Goal: Information Seeking & Learning: Learn about a topic

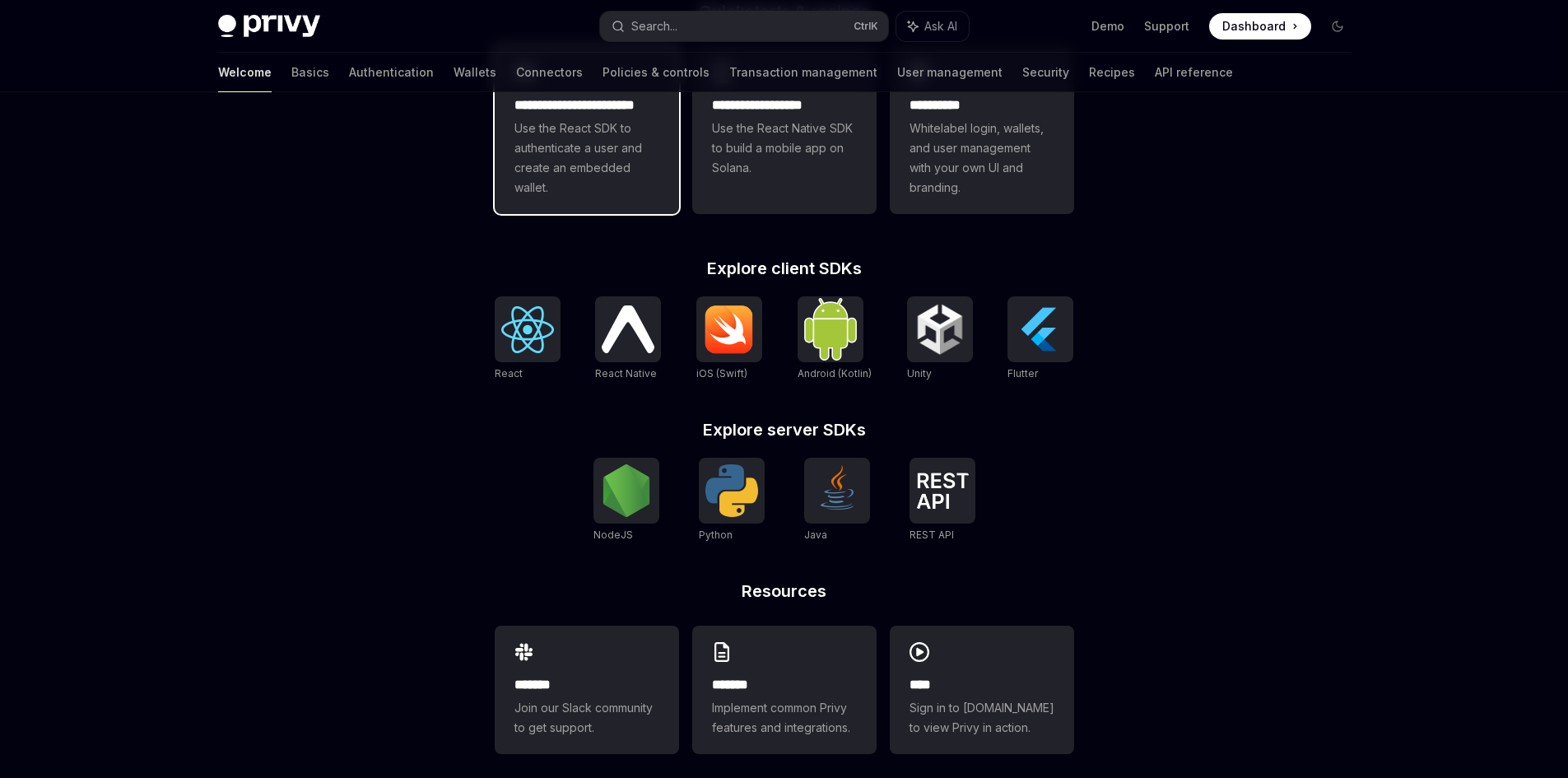
scroll to position [531, 0]
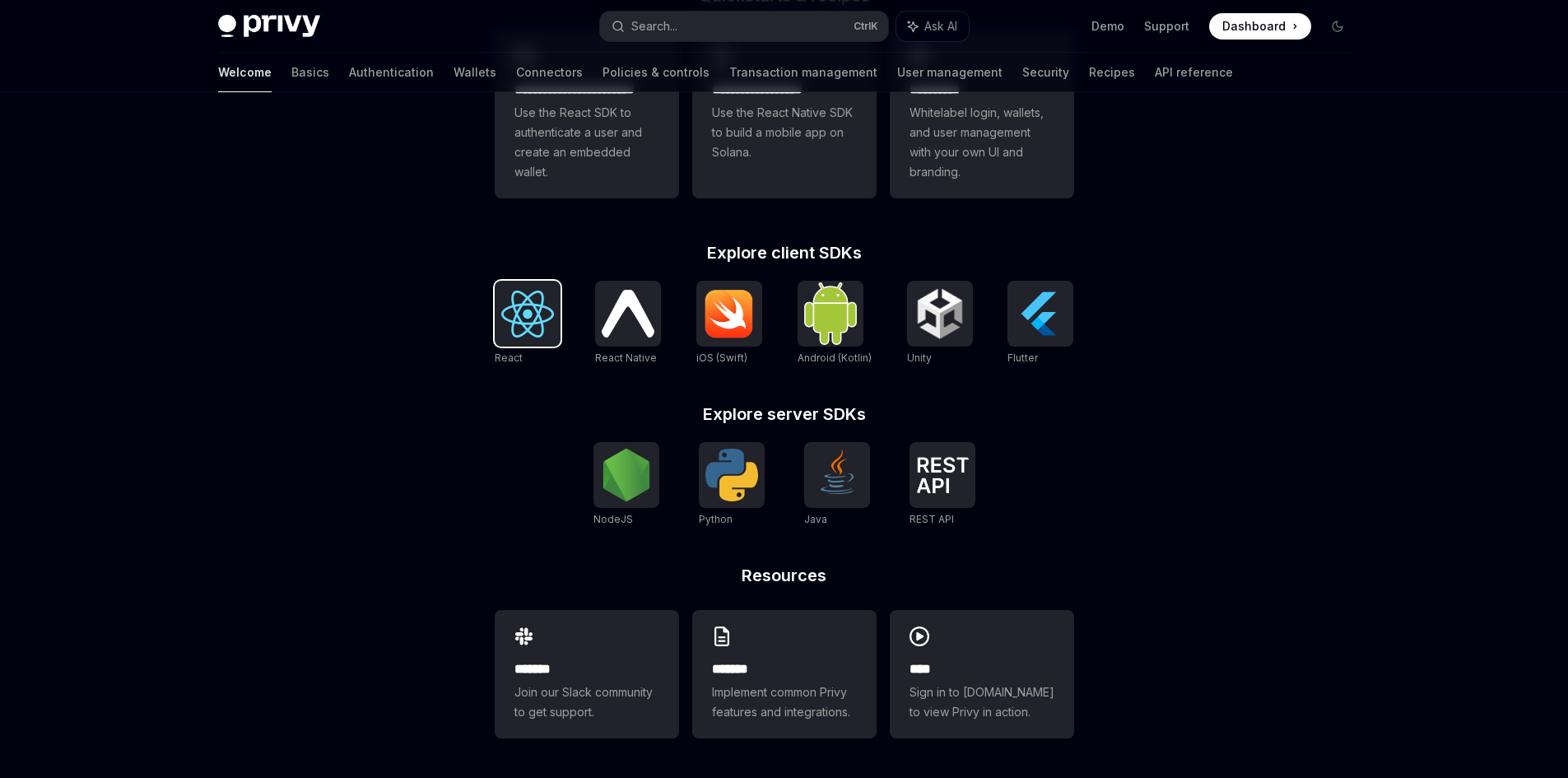
click at [529, 317] on img at bounding box center [528, 314] width 53 height 47
type textarea "*"
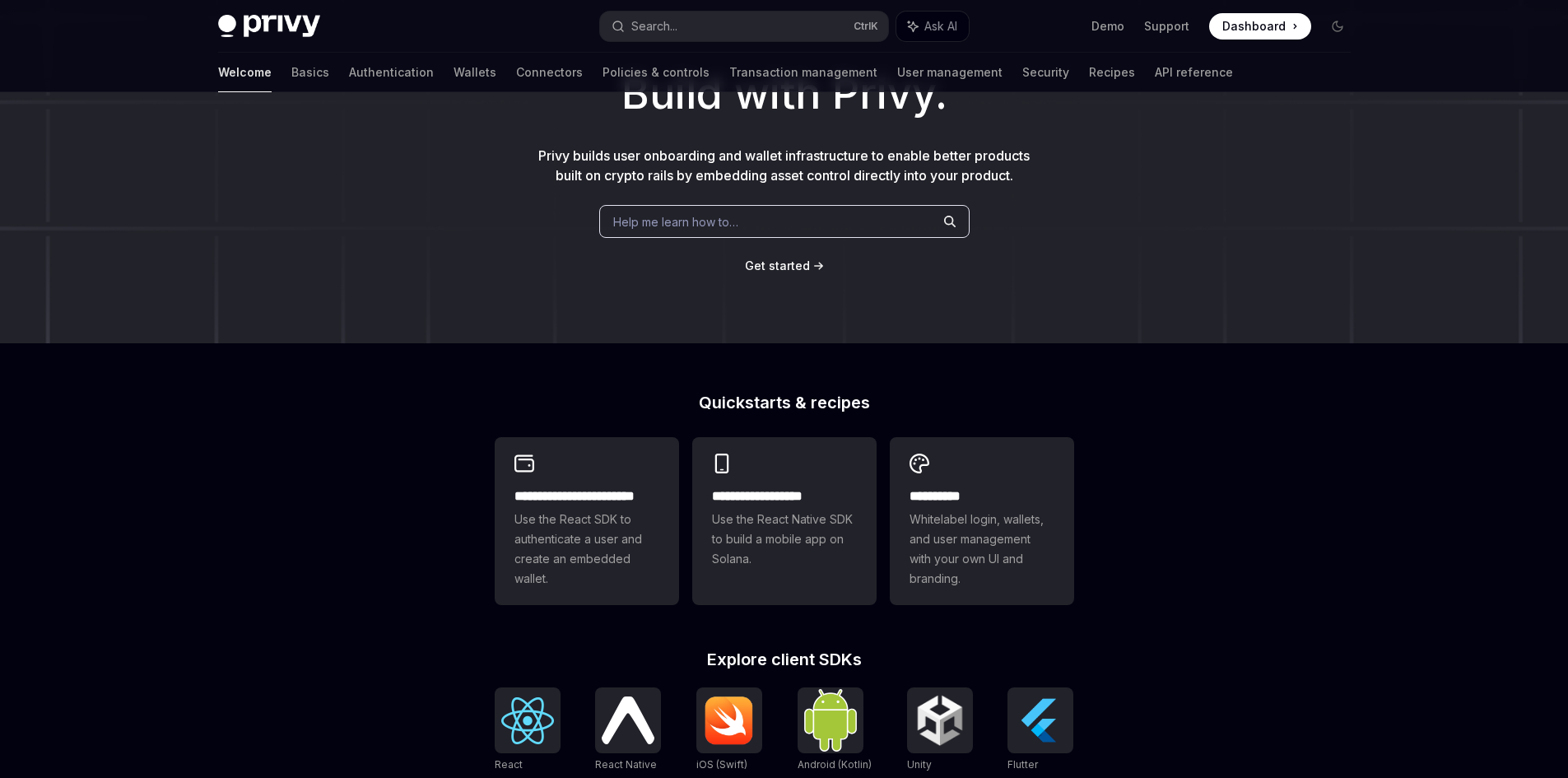
scroll to position [119, 0]
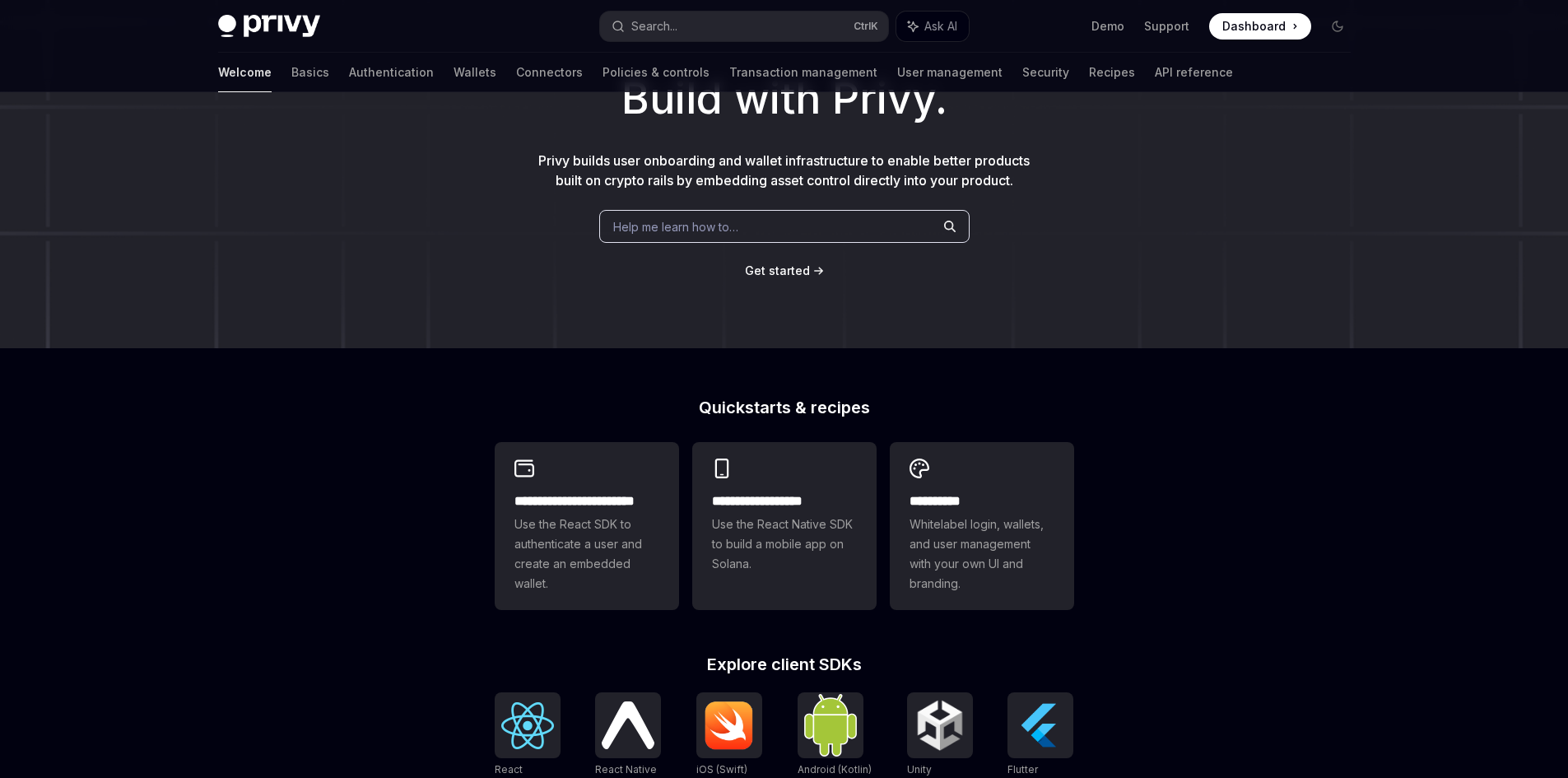
drag, startPoint x: 1207, startPoint y: 310, endPoint x: 1193, endPoint y: 307, distance: 14.3
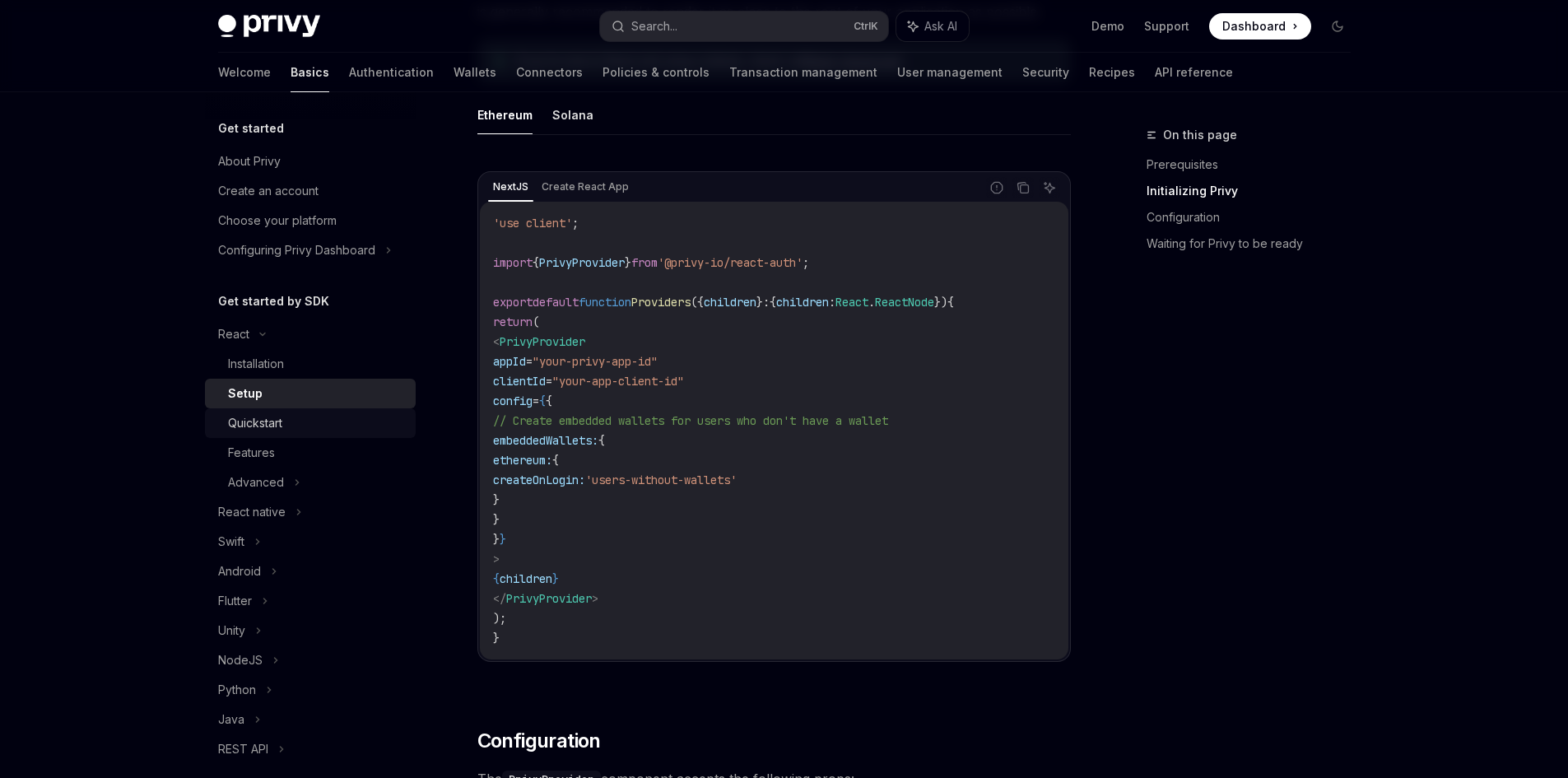
click at [366, 416] on div "Quickstart" at bounding box center [316, 423] width 178 height 20
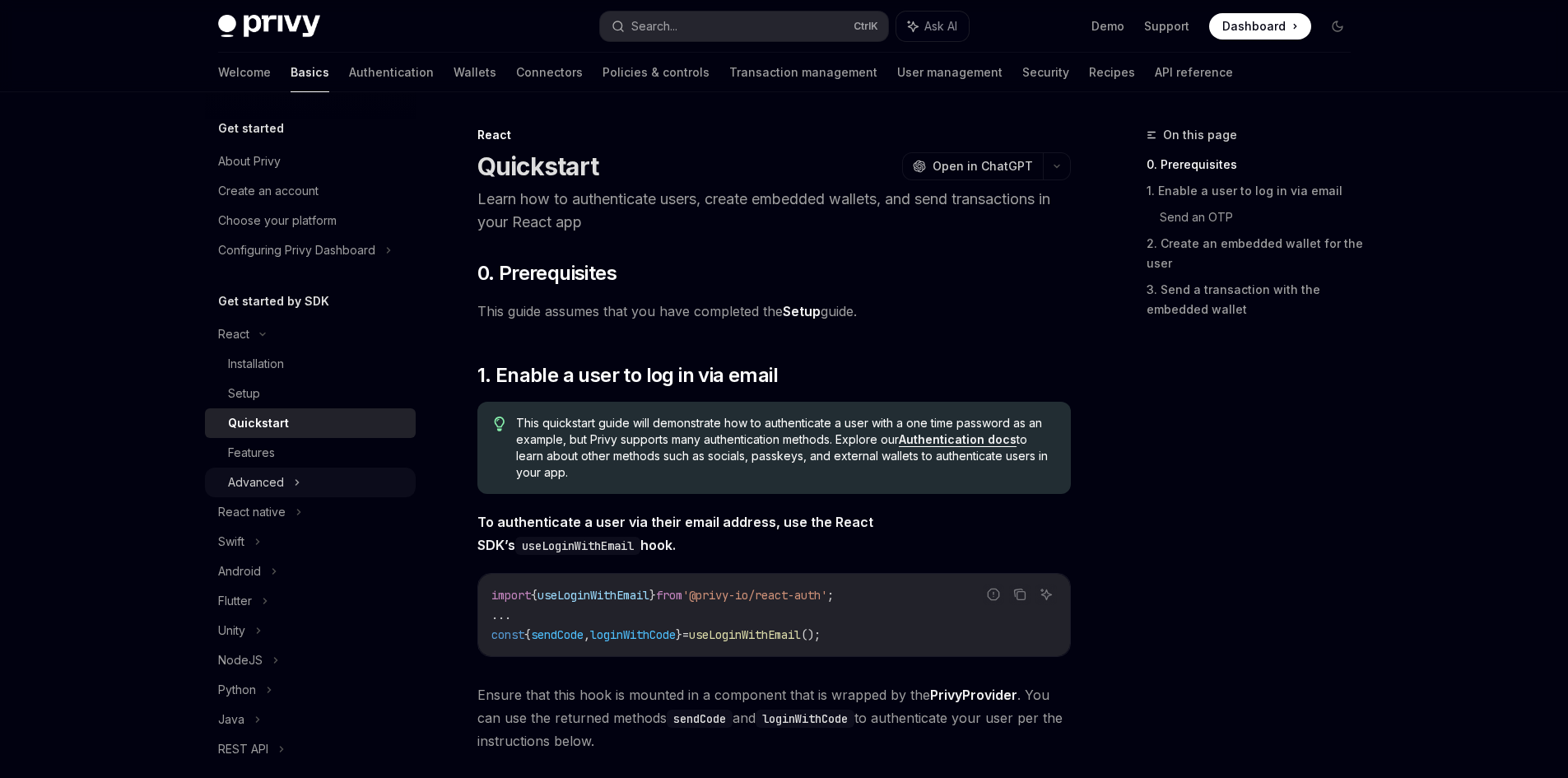
click at [316, 479] on div "Advanced" at bounding box center [310, 483] width 210 height 30
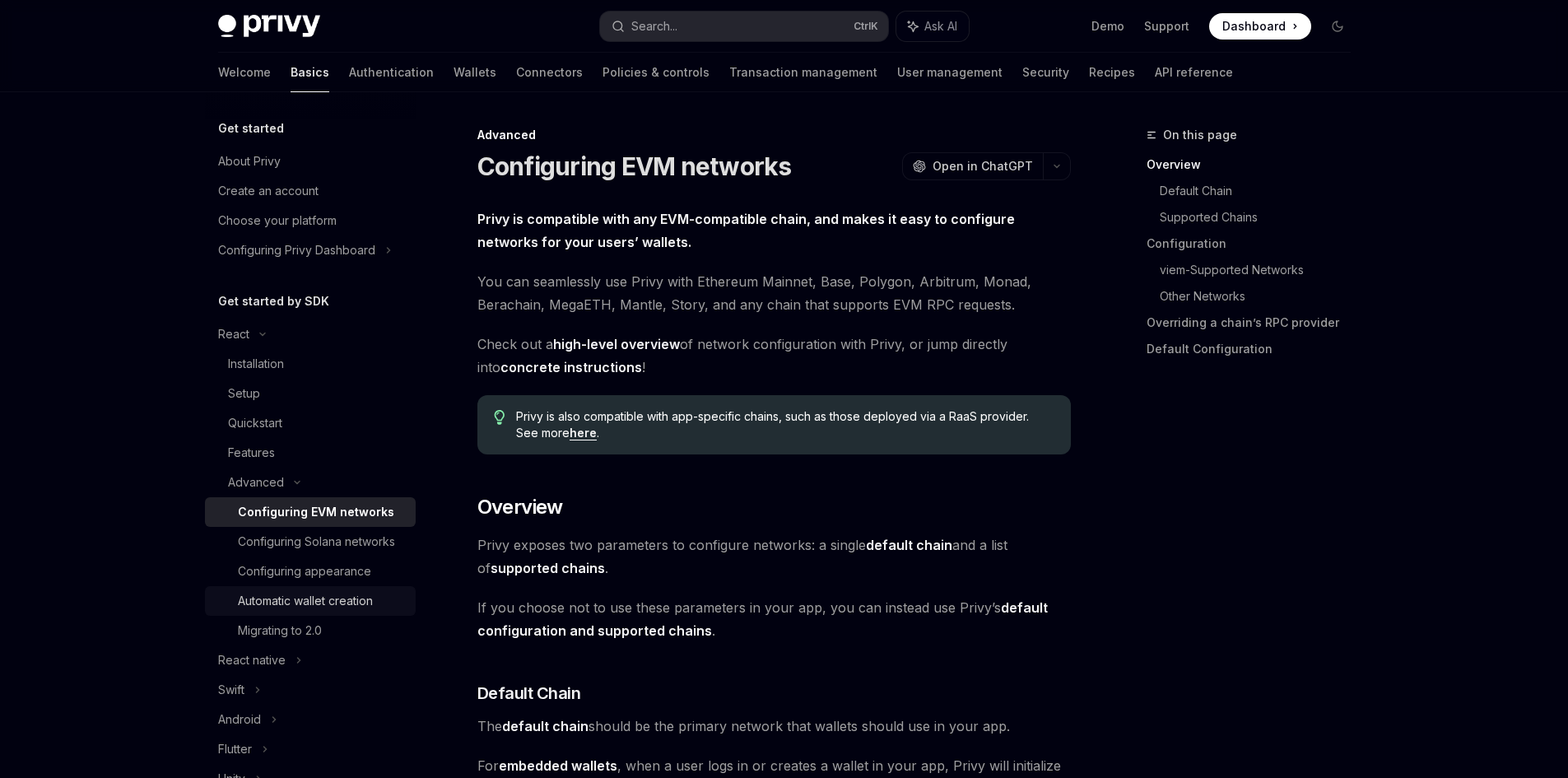
click at [357, 611] on div "Automatic wallet creation" at bounding box center [305, 602] width 135 height 20
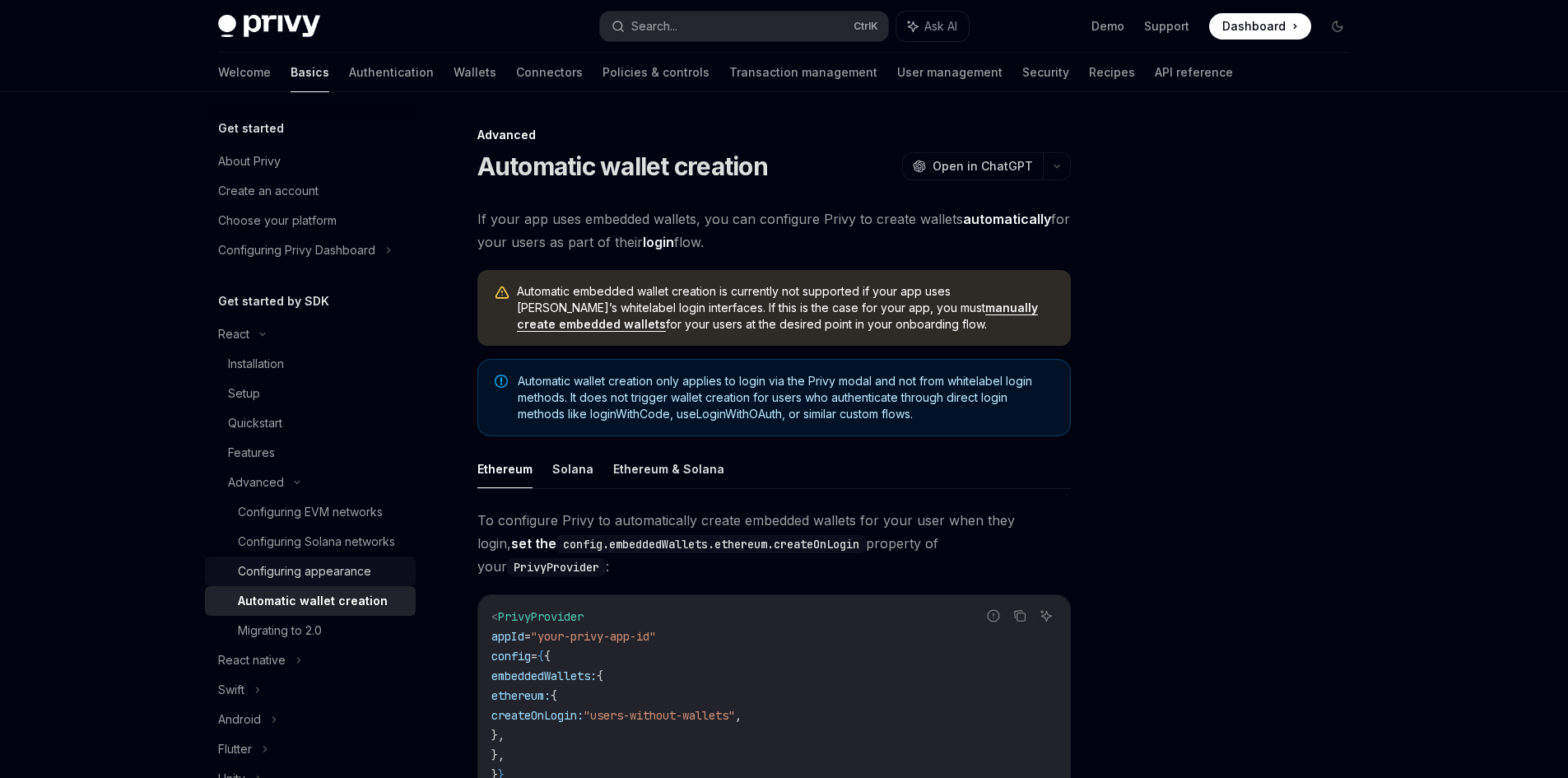
click at [361, 582] on div "Configuring appearance" at bounding box center [304, 572] width 133 height 20
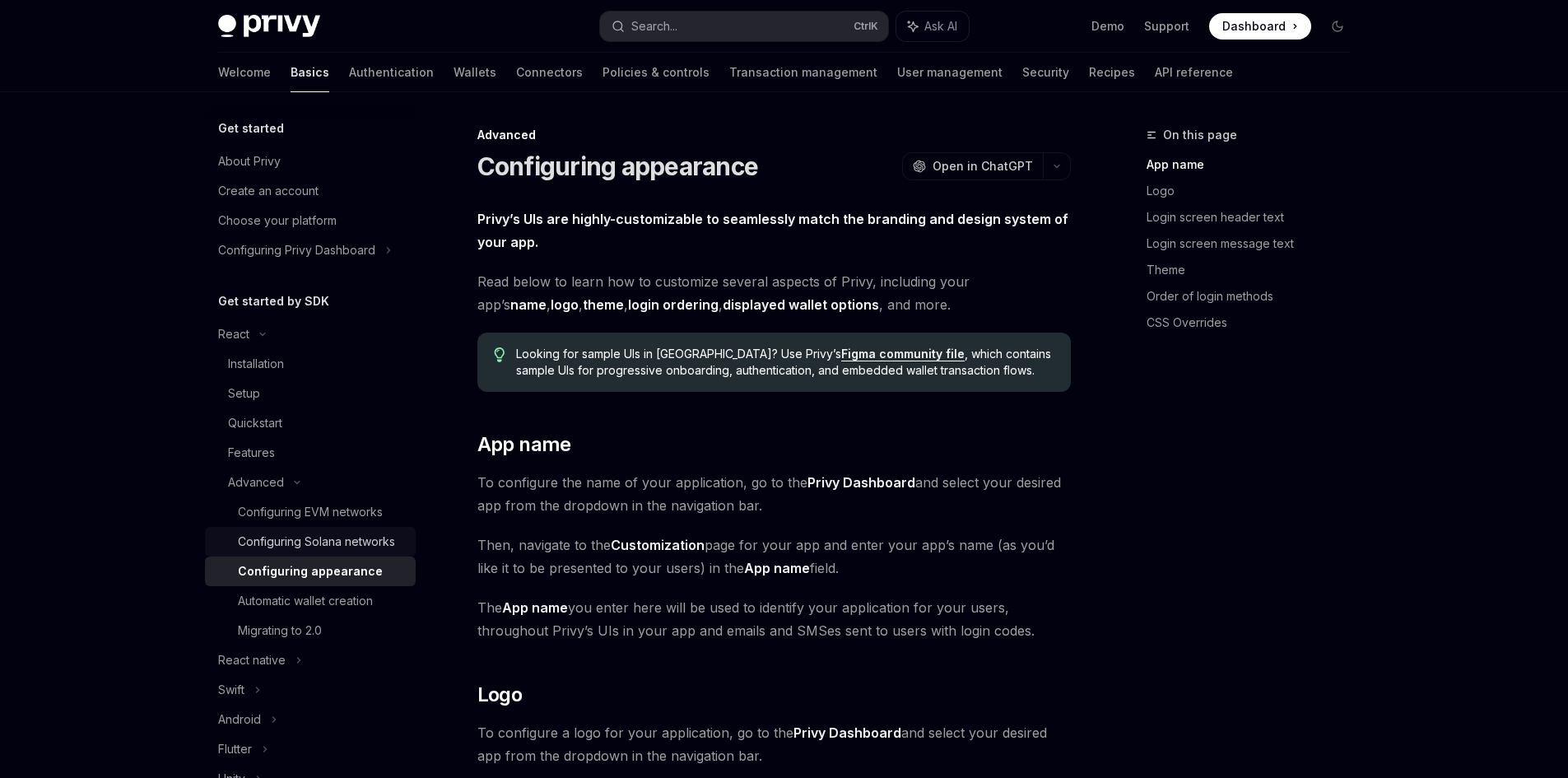
scroll to position [82, 0]
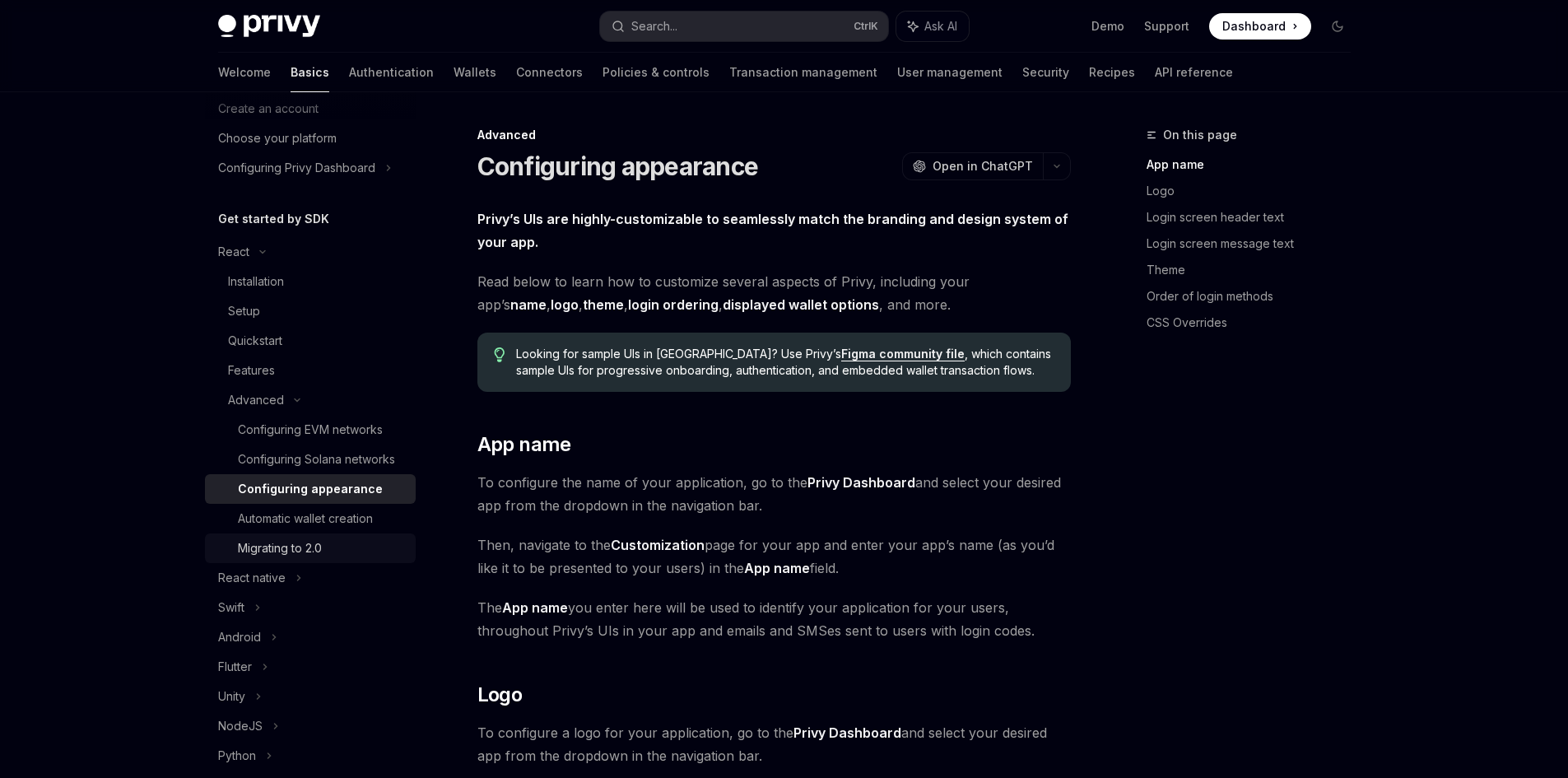
click at [345, 558] on div "Migrating to 2.0" at bounding box center [321, 548] width 168 height 20
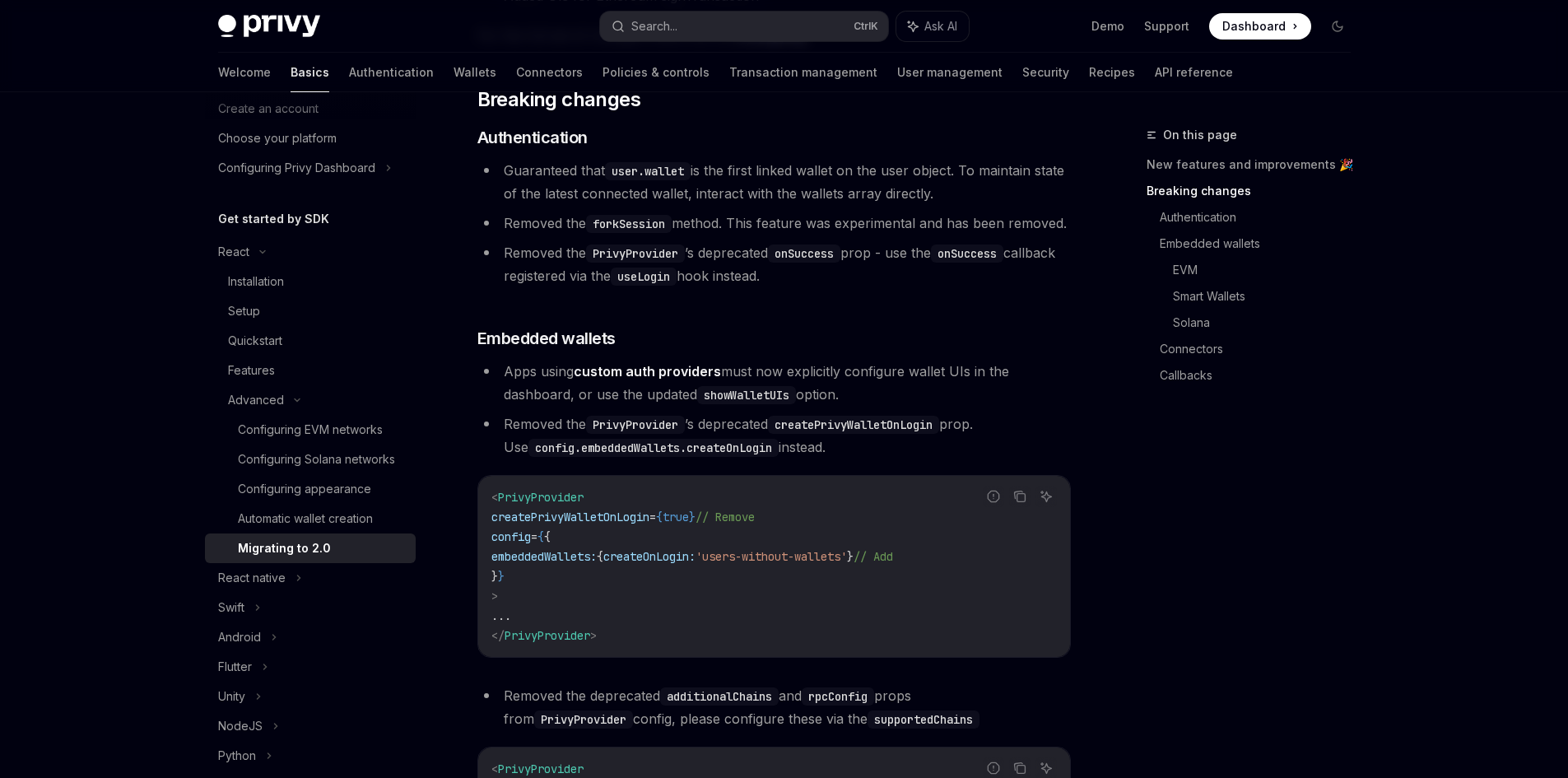
scroll to position [494, 0]
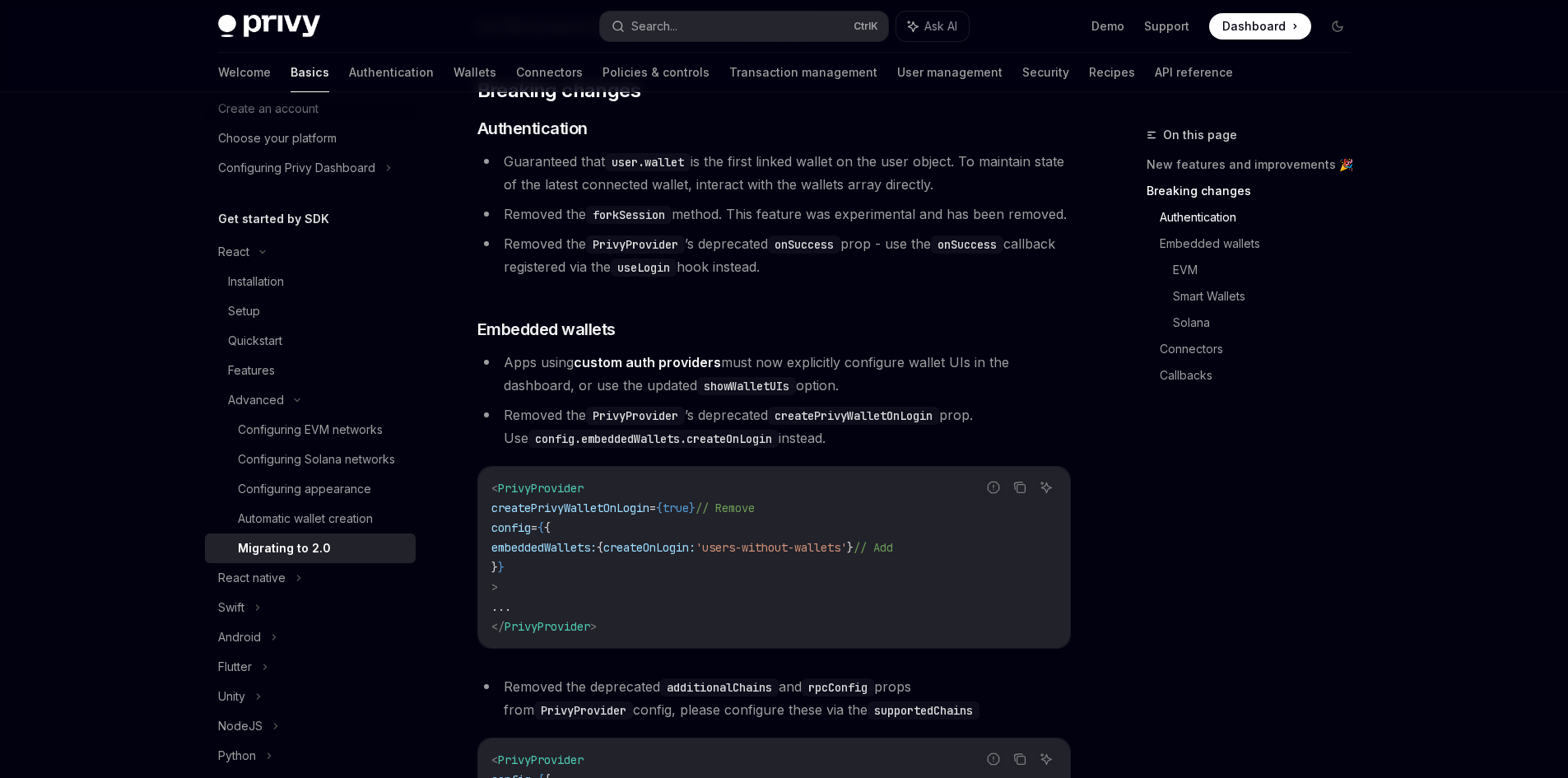
click at [405, 498] on div "Get started About Privy Create an account Choose your platform Configuring Priv…" at bounding box center [323, 435] width 237 height 686
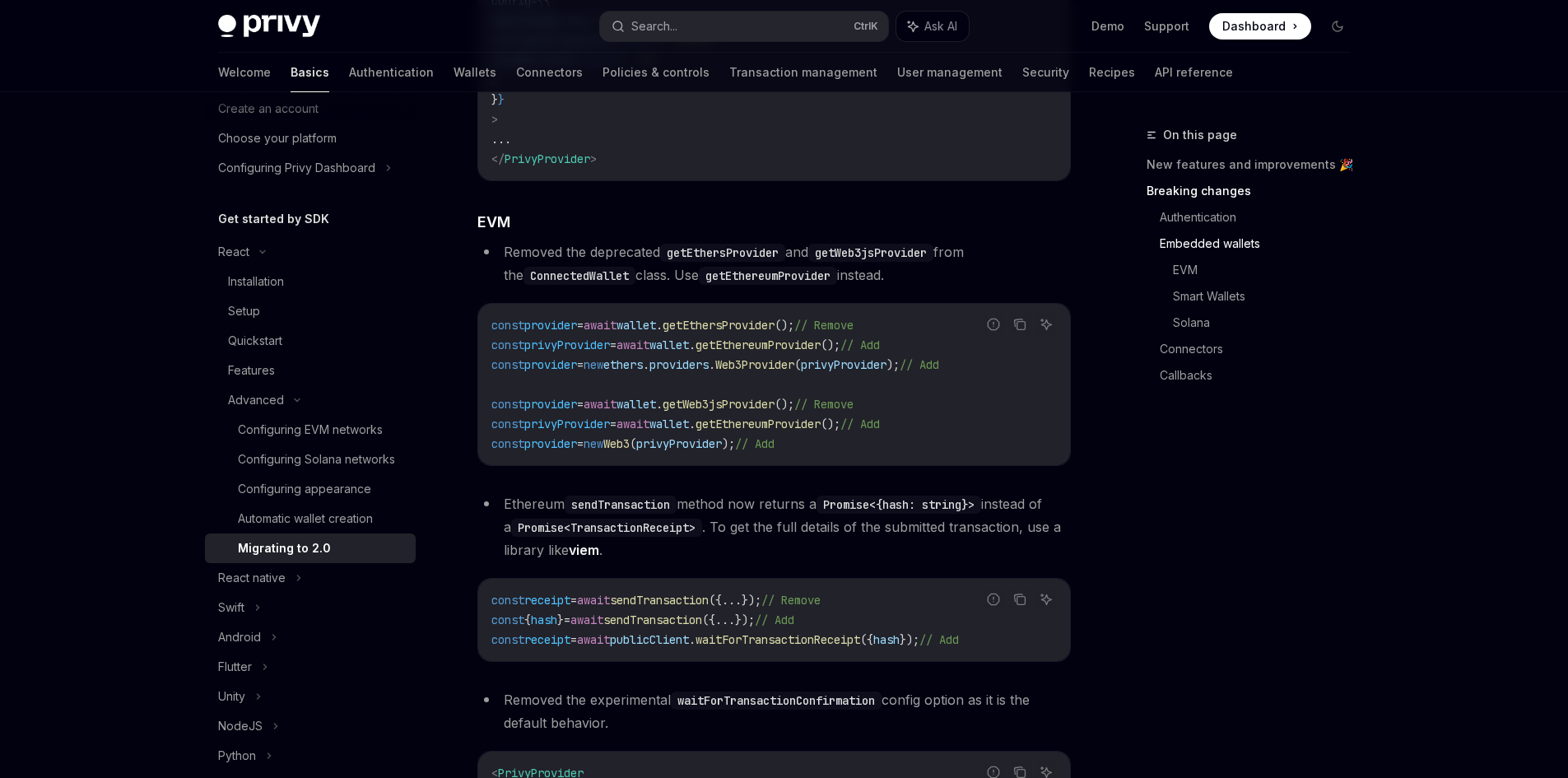
scroll to position [1742, 0]
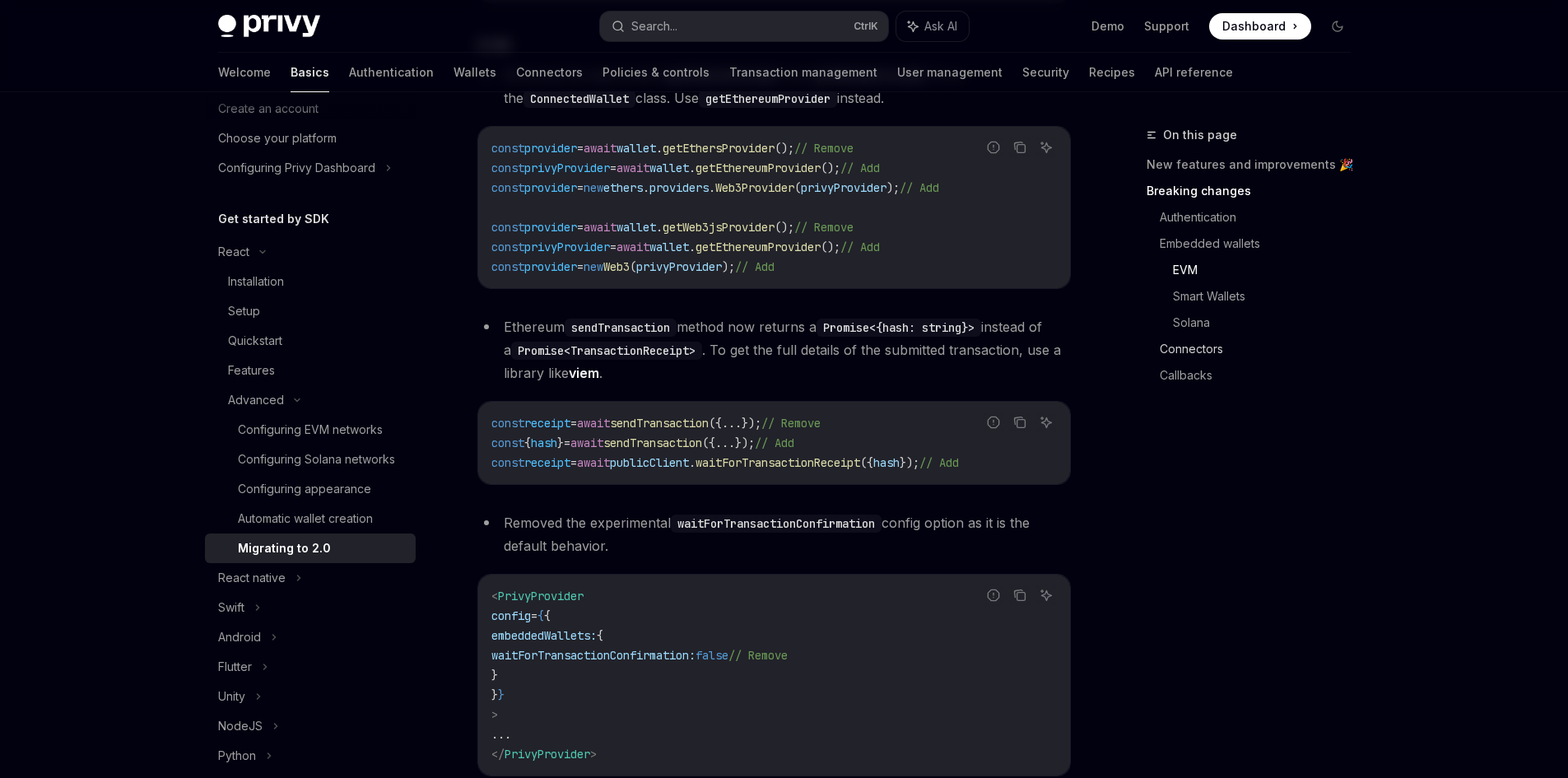
click at [1196, 350] on link "Connectors" at bounding box center [1262, 349] width 204 height 27
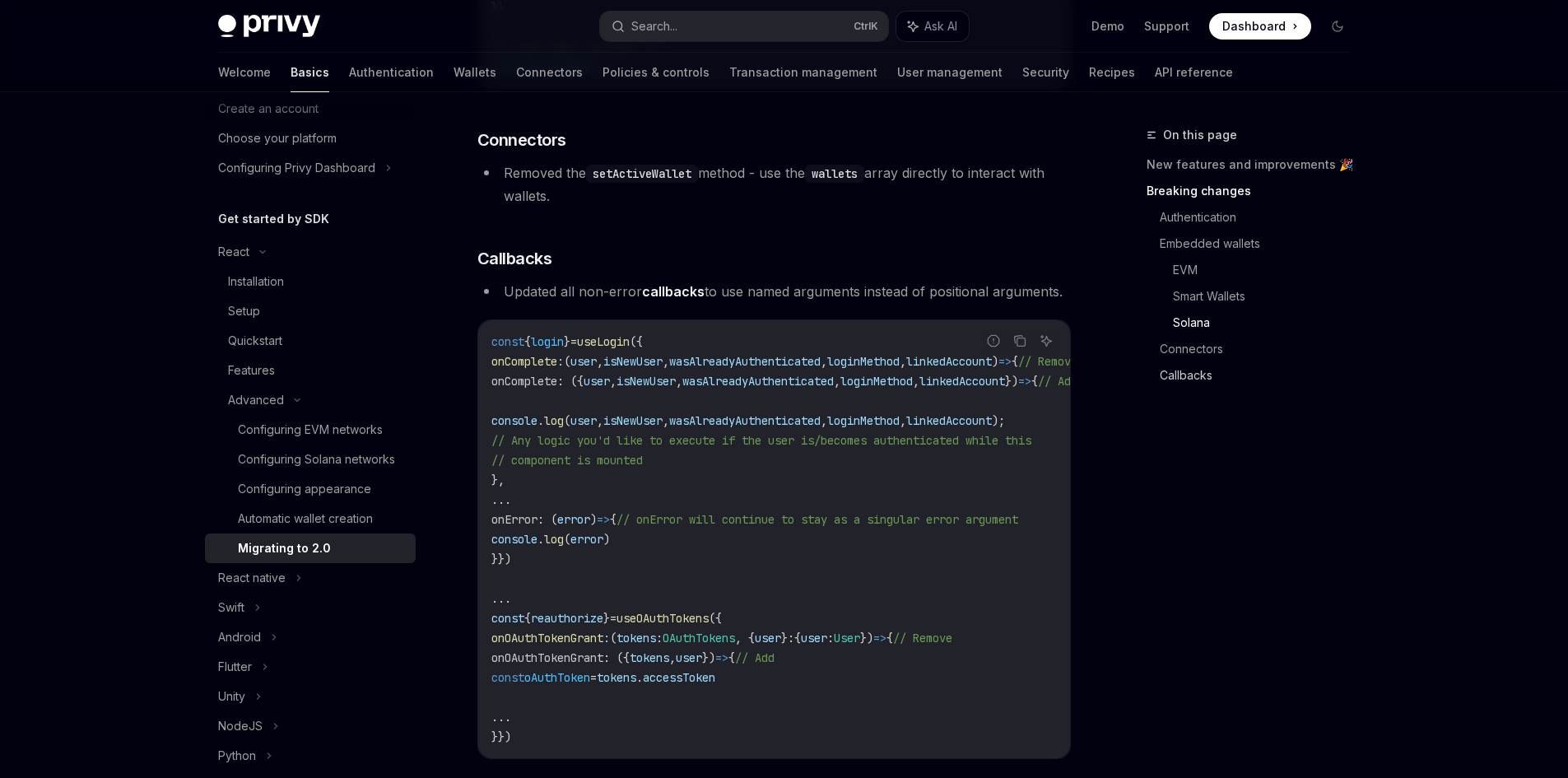
scroll to position [4547, 0]
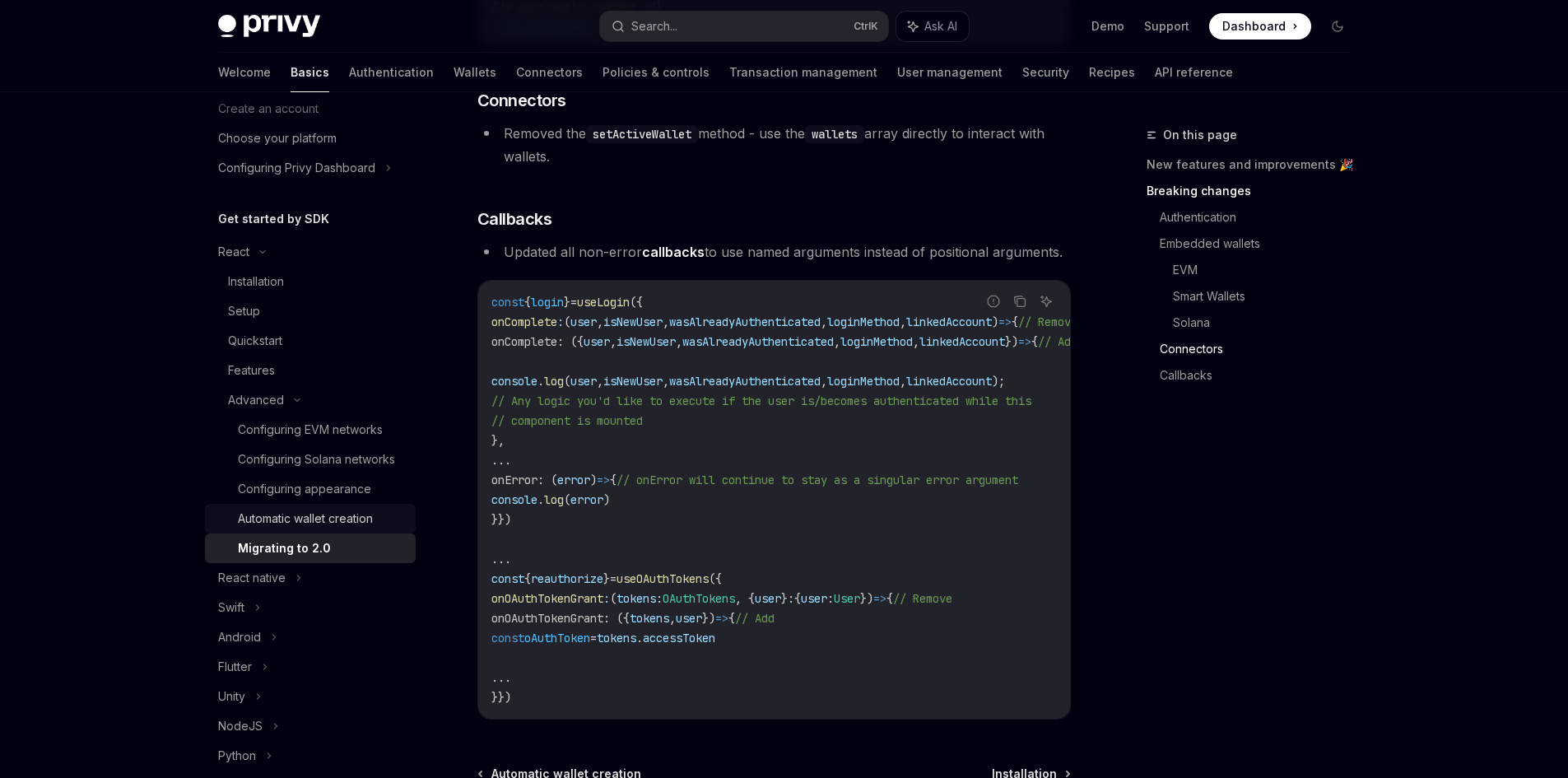
click at [298, 529] on div "Automatic wallet creation" at bounding box center [305, 519] width 135 height 20
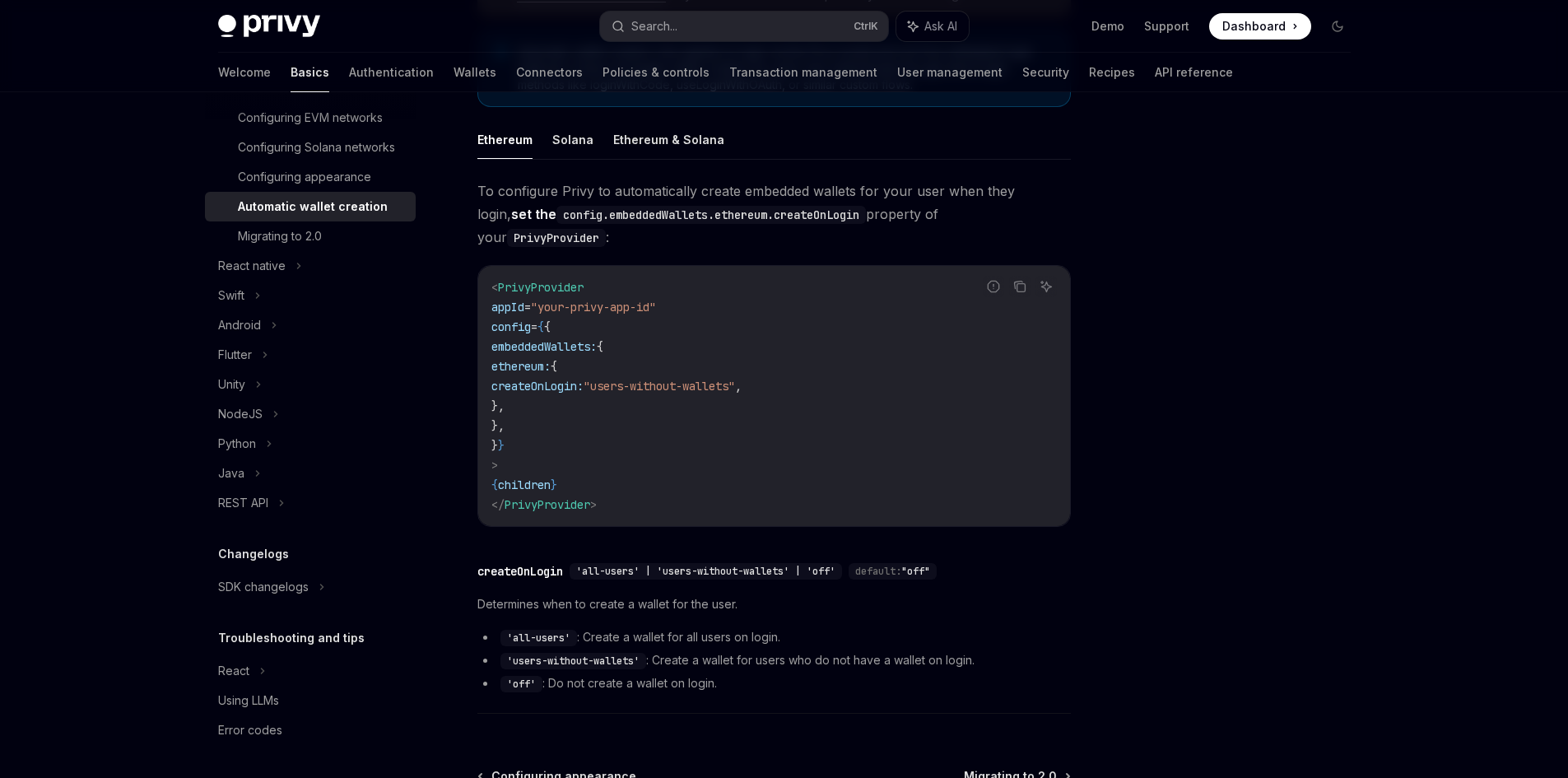
scroll to position [414, 0]
click at [319, 600] on div "SDK changelogs" at bounding box center [310, 587] width 210 height 30
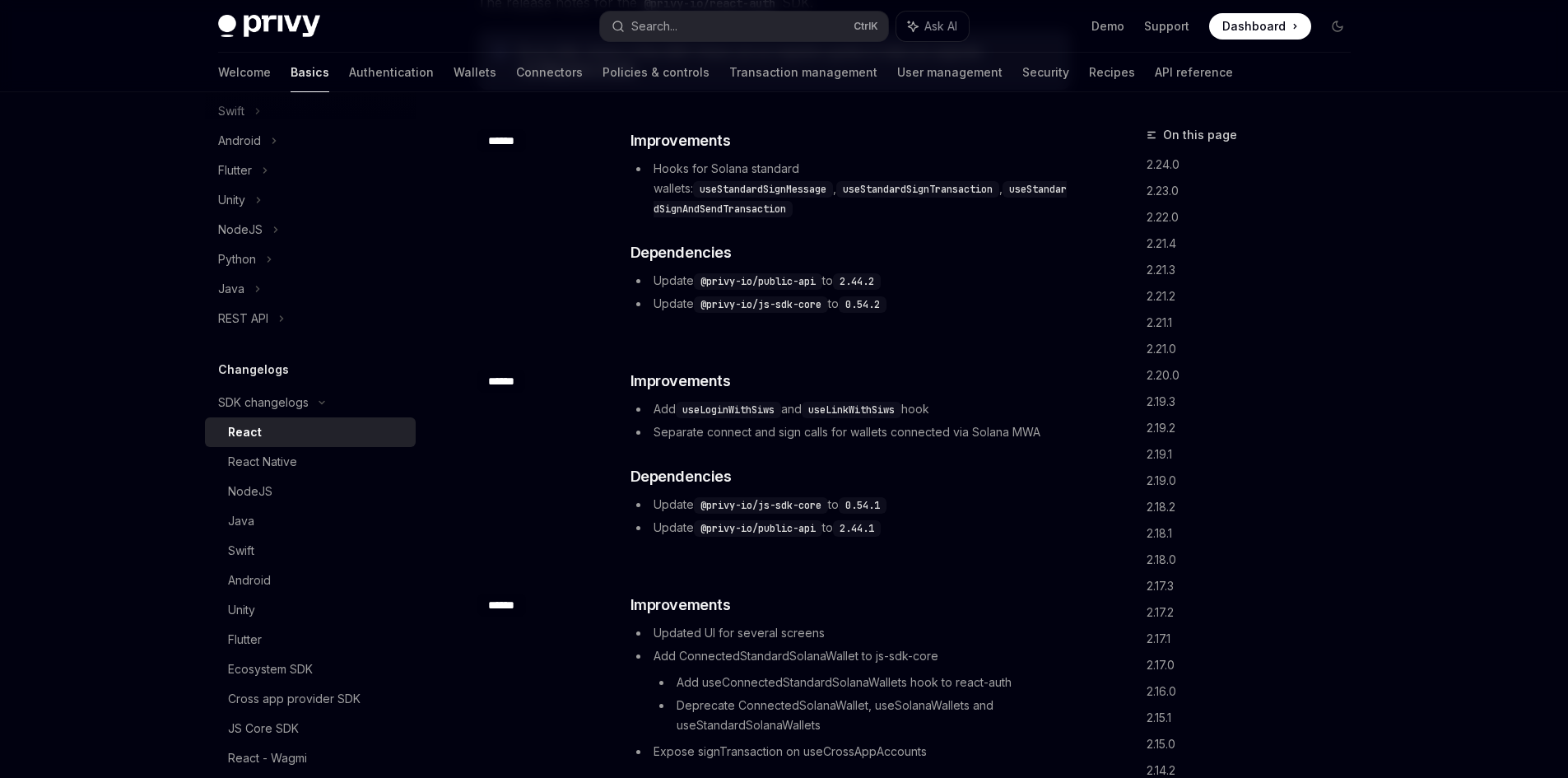
scroll to position [412, 0]
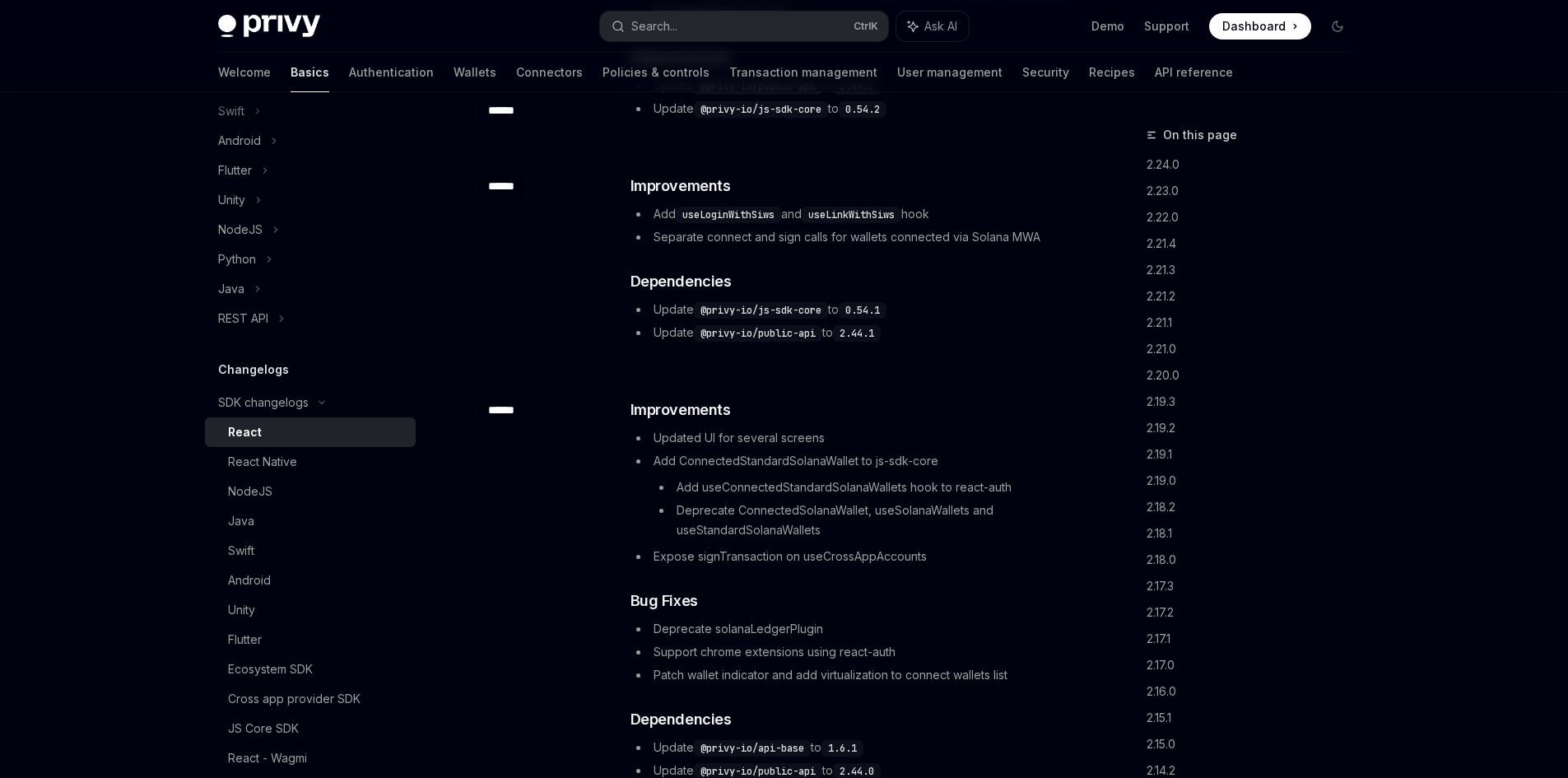
click at [295, 442] on div "React" at bounding box center [316, 432] width 178 height 20
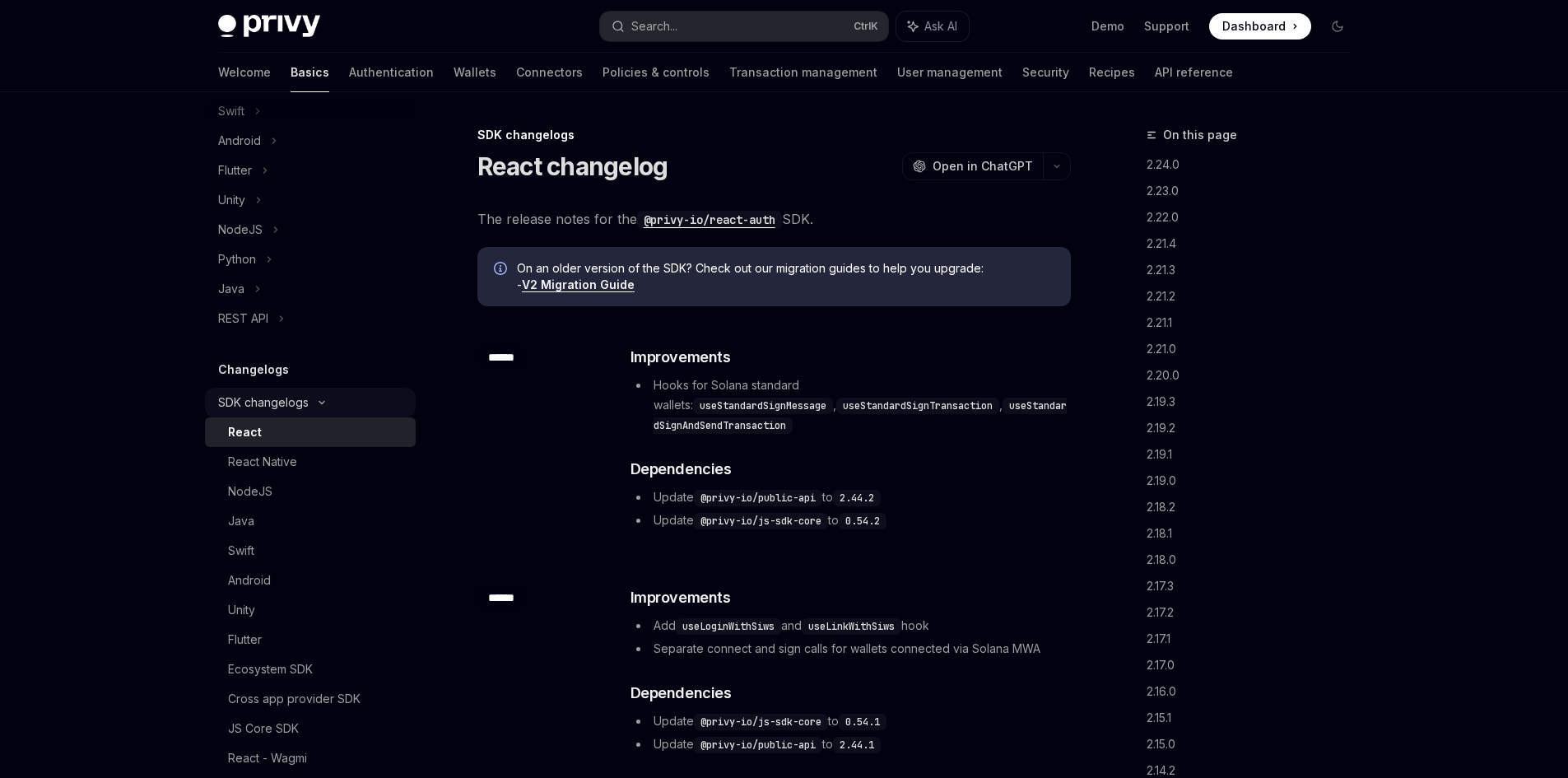
click at [261, 413] on div "SDK changelogs" at bounding box center [263, 403] width 90 height 20
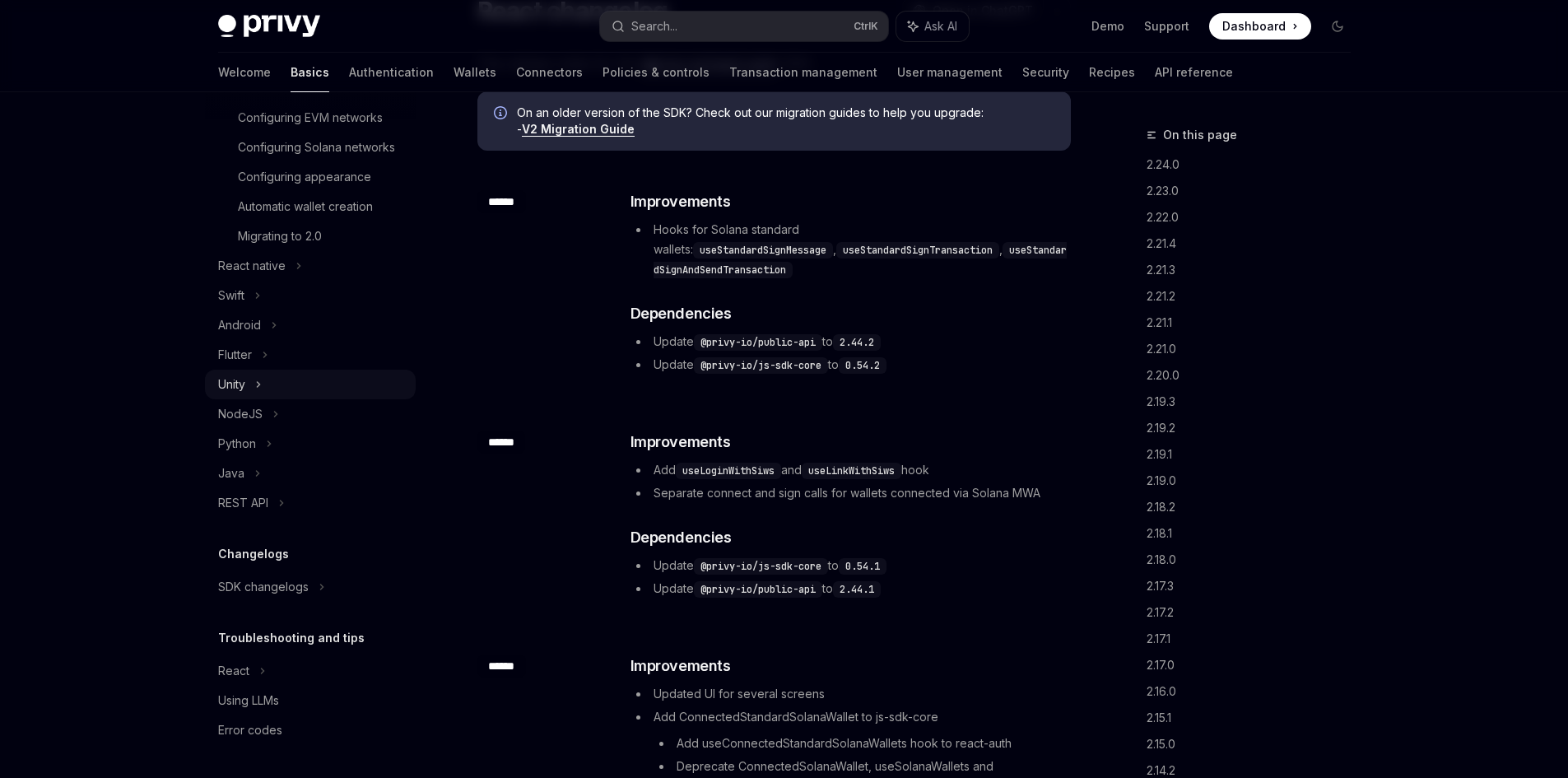
scroll to position [165, 0]
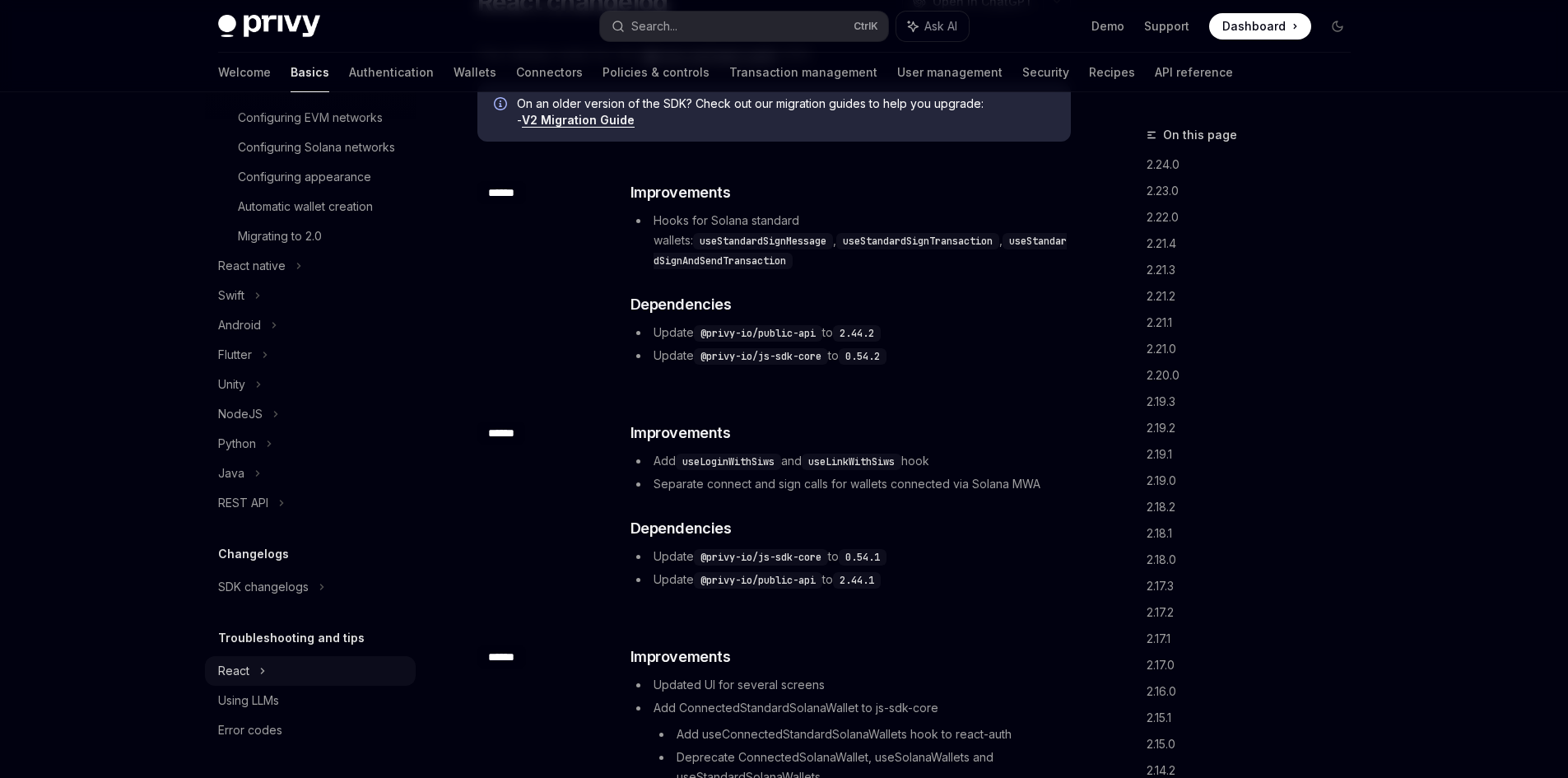
click at [293, 673] on div "React" at bounding box center [310, 671] width 210 height 30
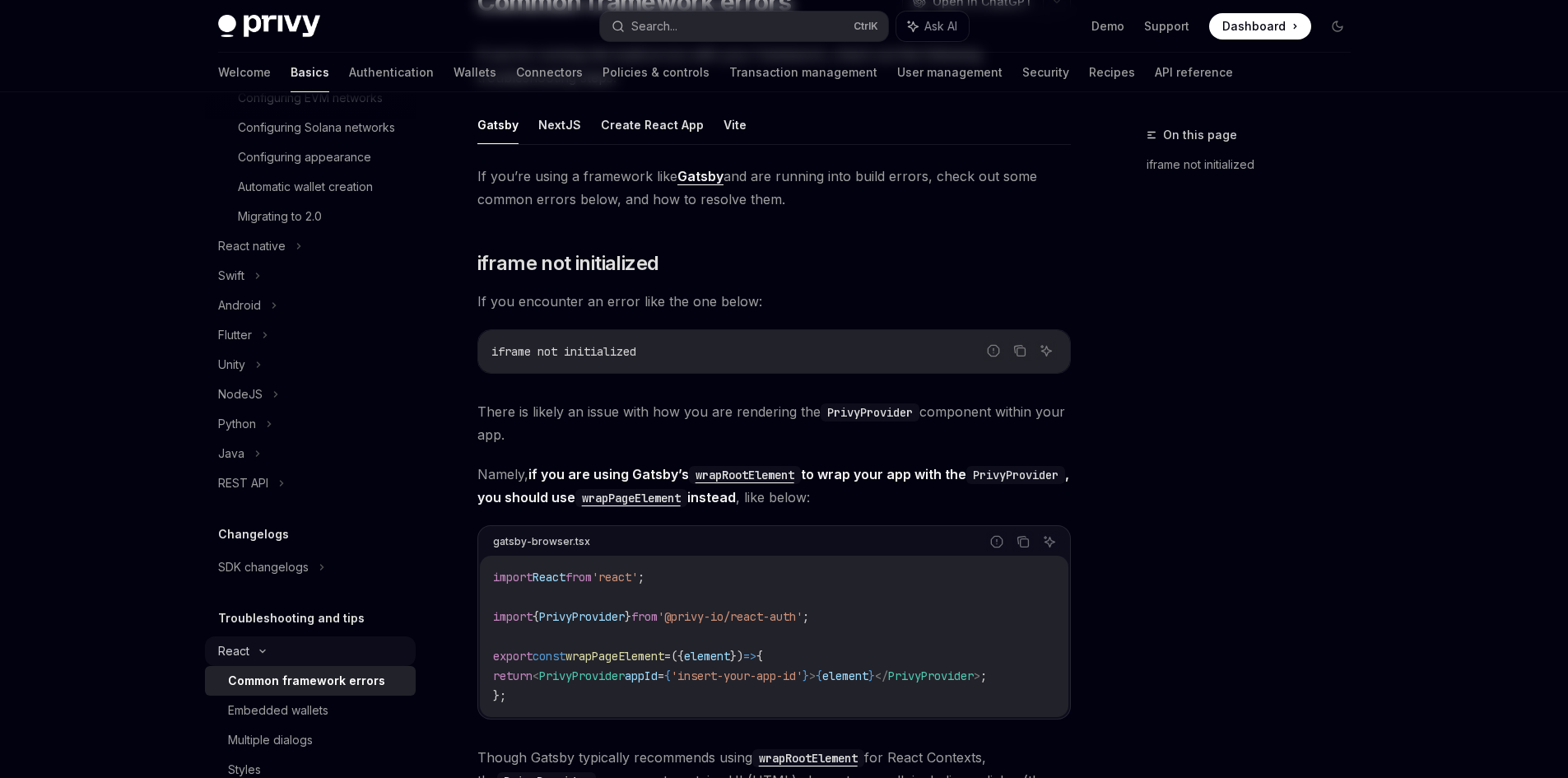
scroll to position [563, 0]
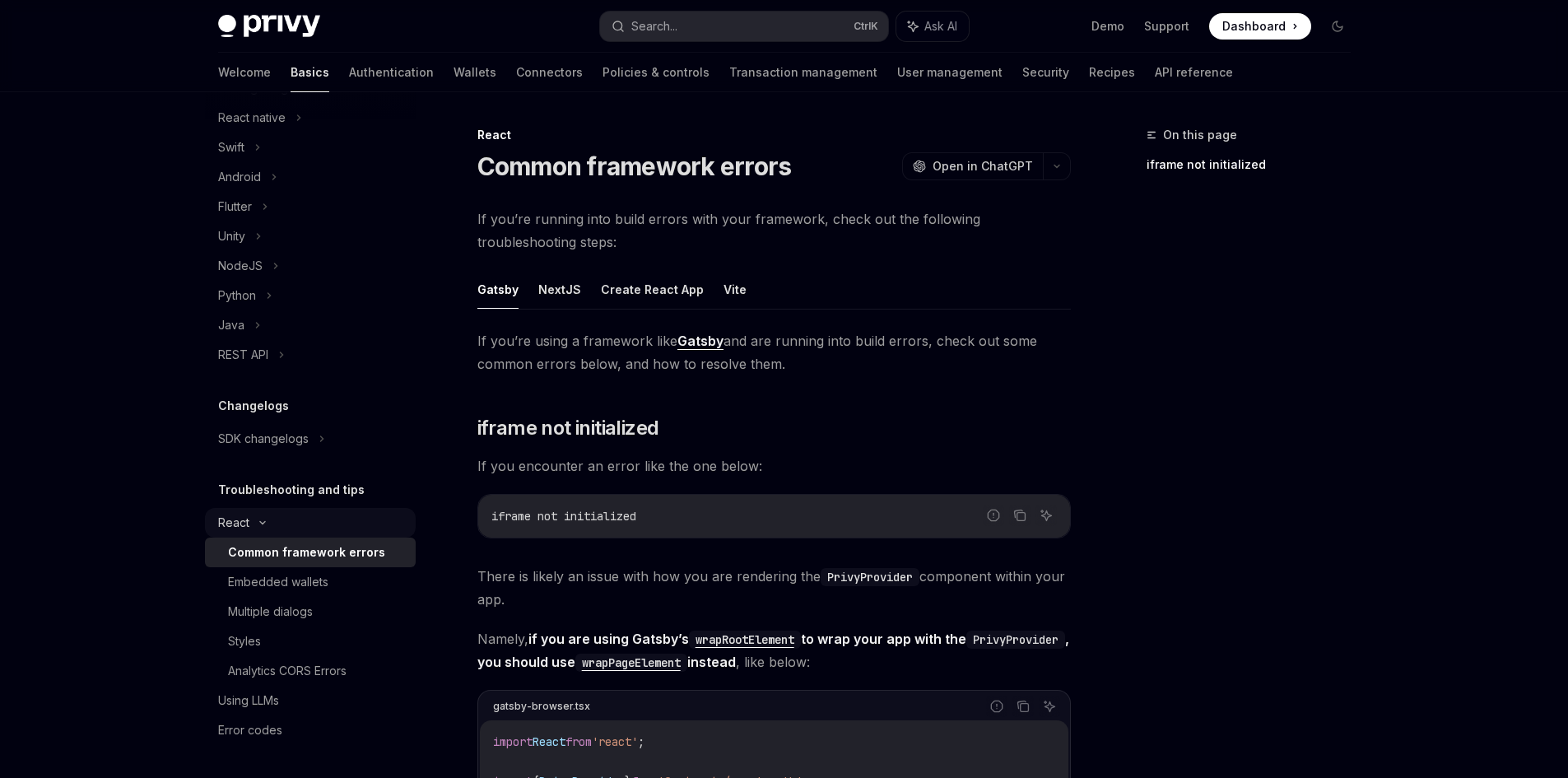
click at [290, 525] on div "React" at bounding box center [310, 523] width 210 height 30
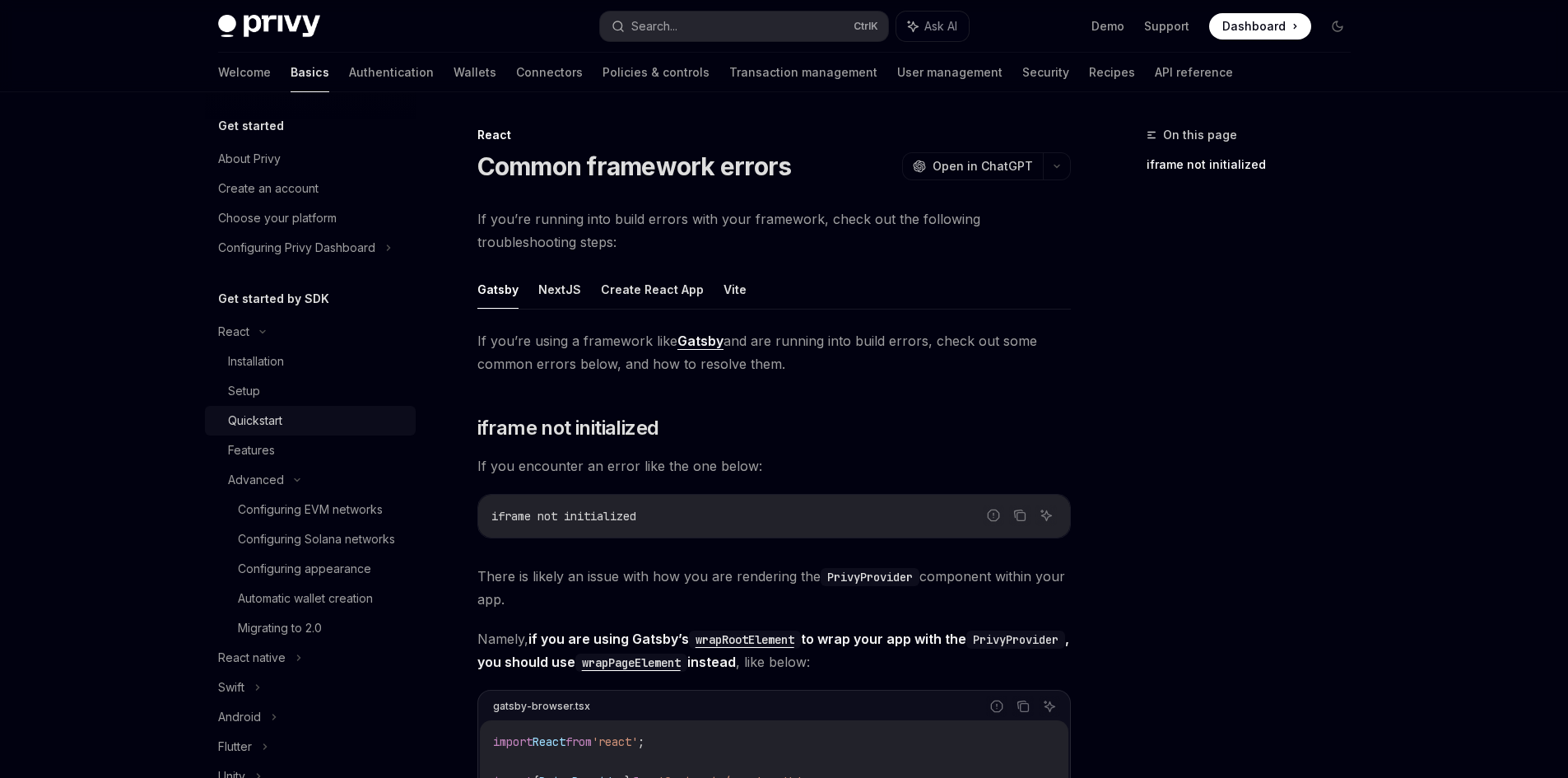
scroll to position [0, 0]
click at [349, 67] on link "Authentication" at bounding box center [391, 73] width 84 height 40
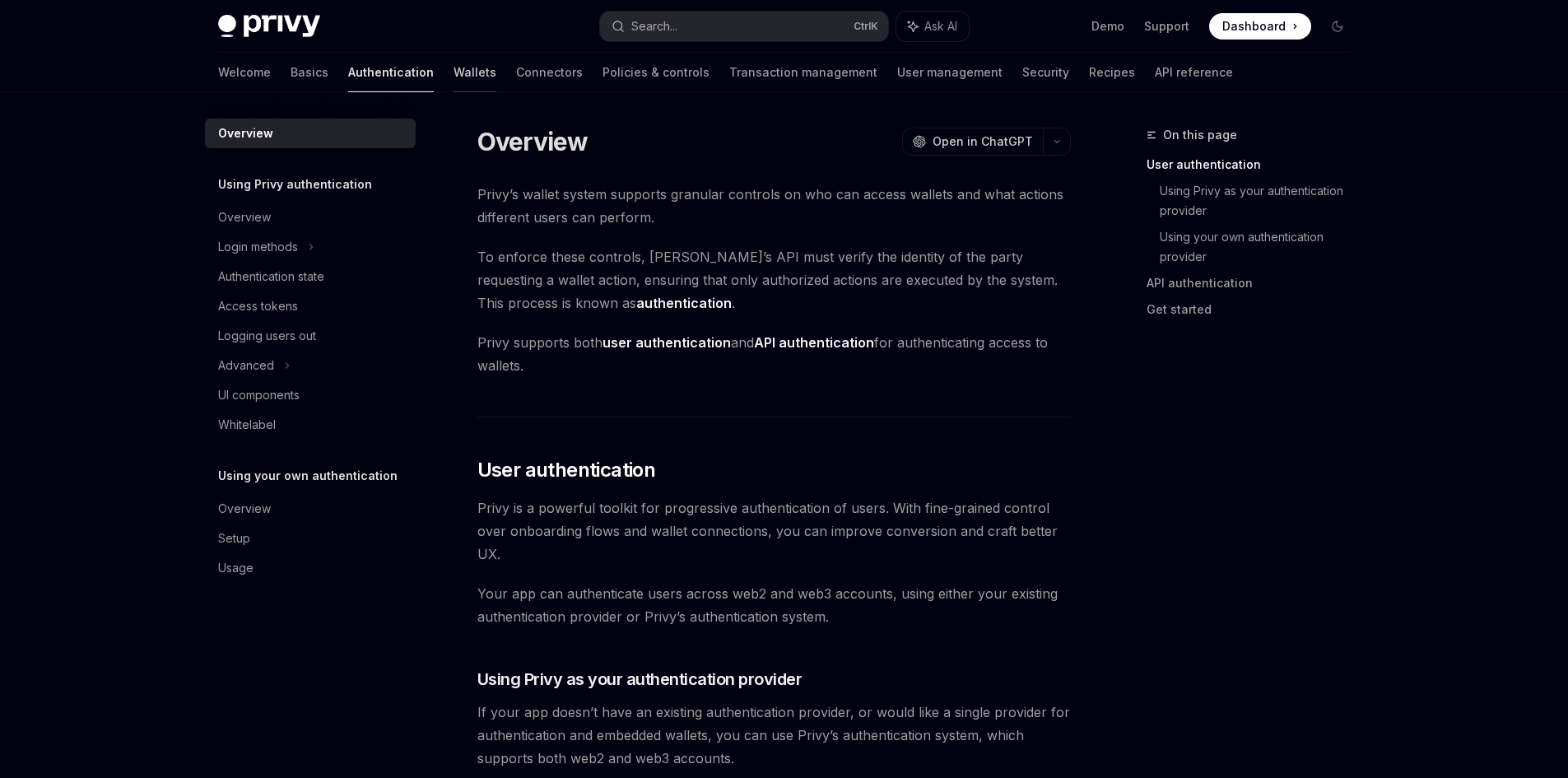
click at [454, 65] on link "Wallets" at bounding box center [475, 73] width 43 height 40
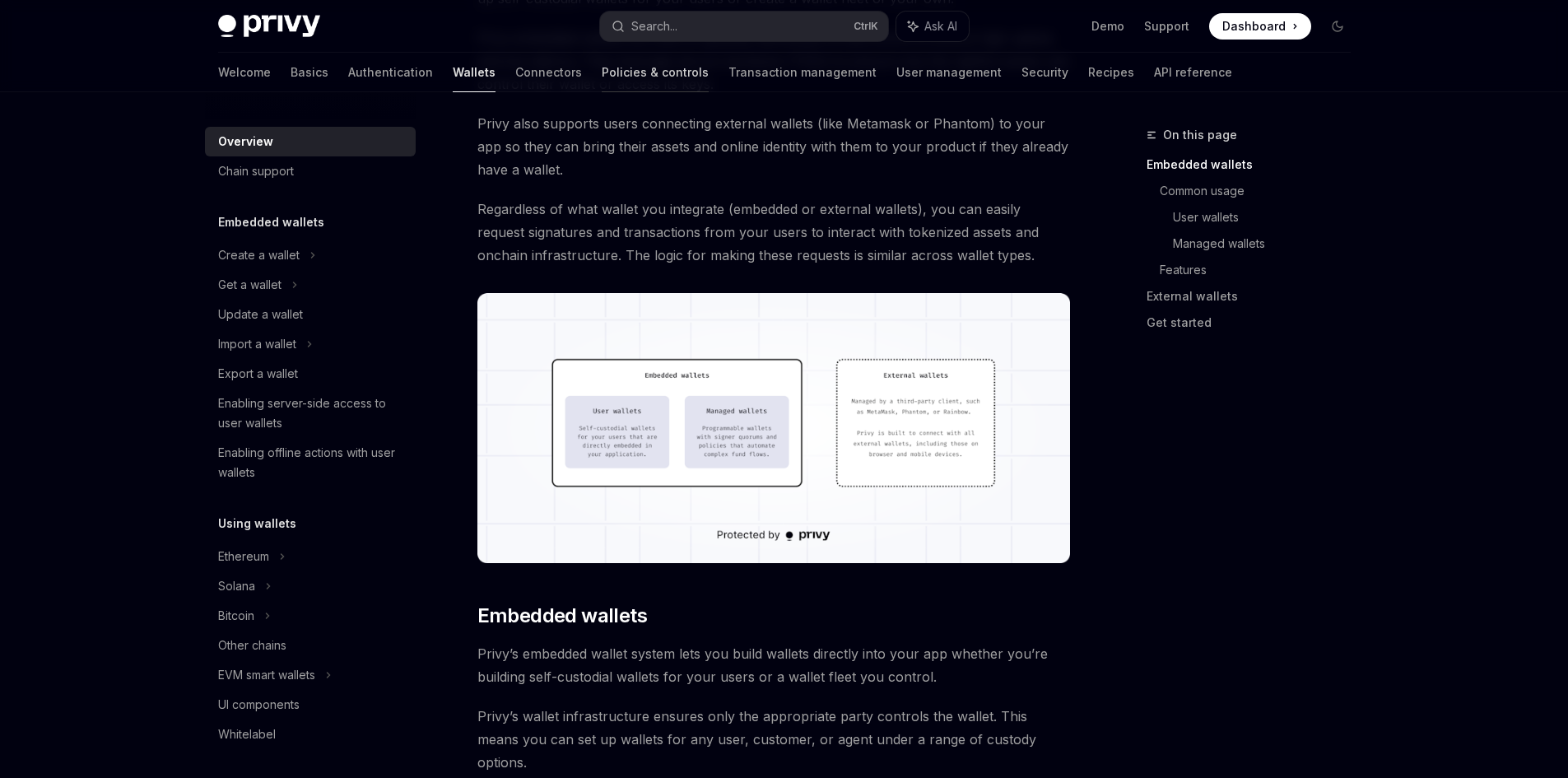
click at [602, 67] on link "Policies & controls" at bounding box center [655, 73] width 107 height 40
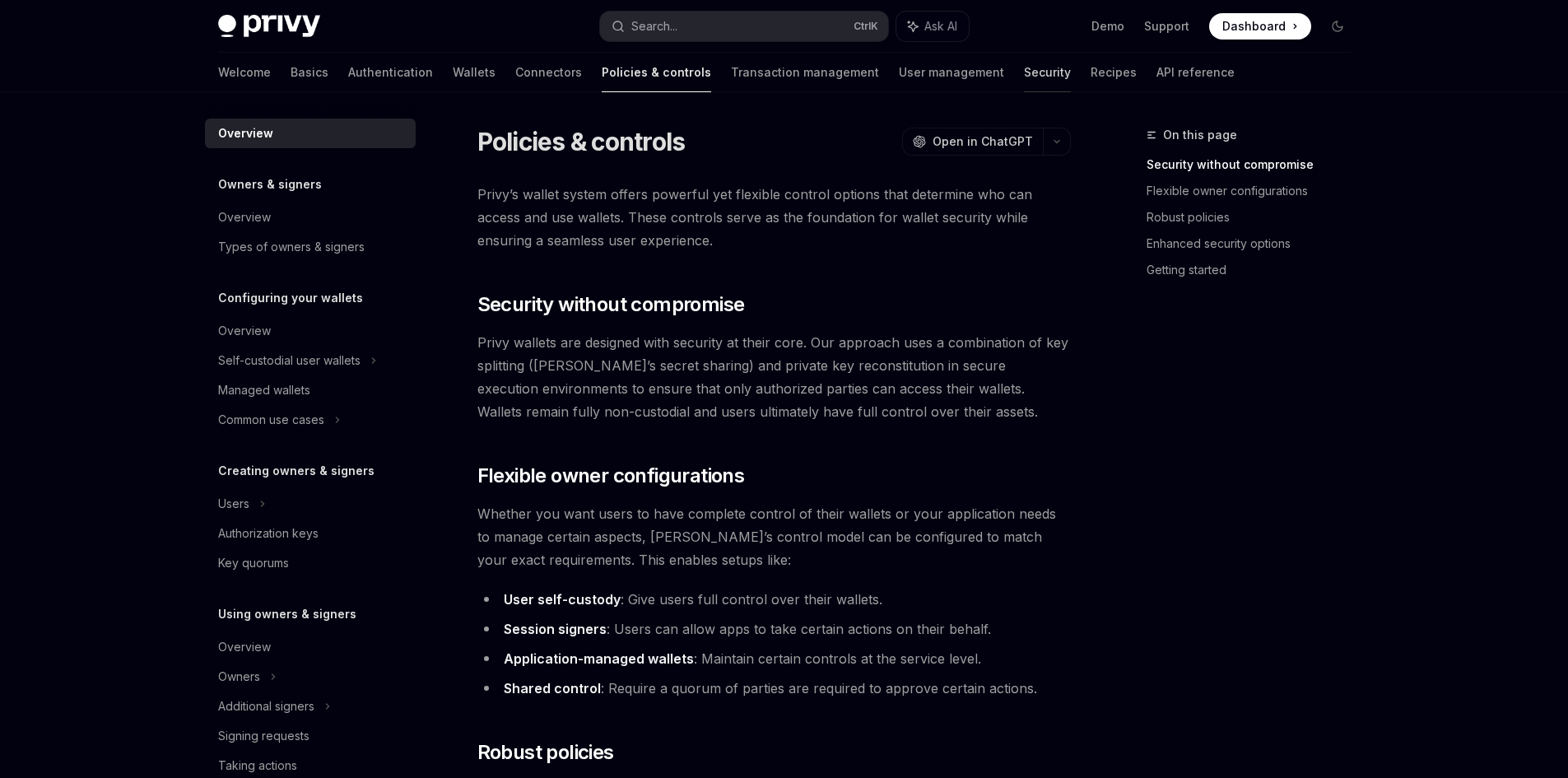
drag, startPoint x: 910, startPoint y: 69, endPoint x: 940, endPoint y: 66, distance: 30.1
click at [915, 70] on div "Welcome Basics Authentication Wallets Connectors Policies & controls Transactio…" at bounding box center [726, 73] width 1016 height 40
click at [1030, 64] on div "Welcome Basics Authentication Wallets Connectors Policies & controls Transactio…" at bounding box center [726, 73] width 1016 height 40
click at [899, 66] on link "User management" at bounding box center [951, 73] width 105 height 40
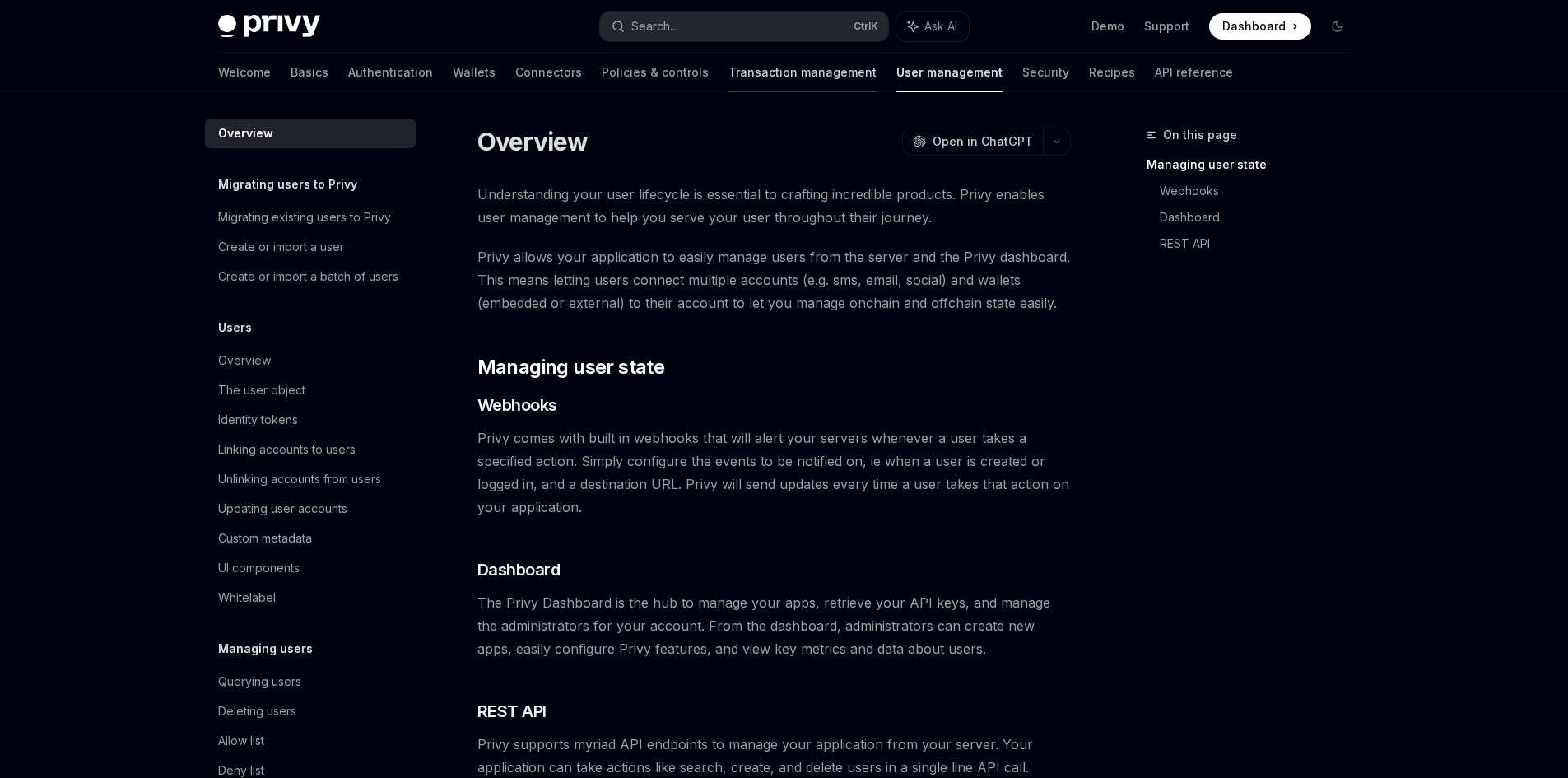
click at [729, 72] on link "Transaction management" at bounding box center [803, 73] width 148 height 40
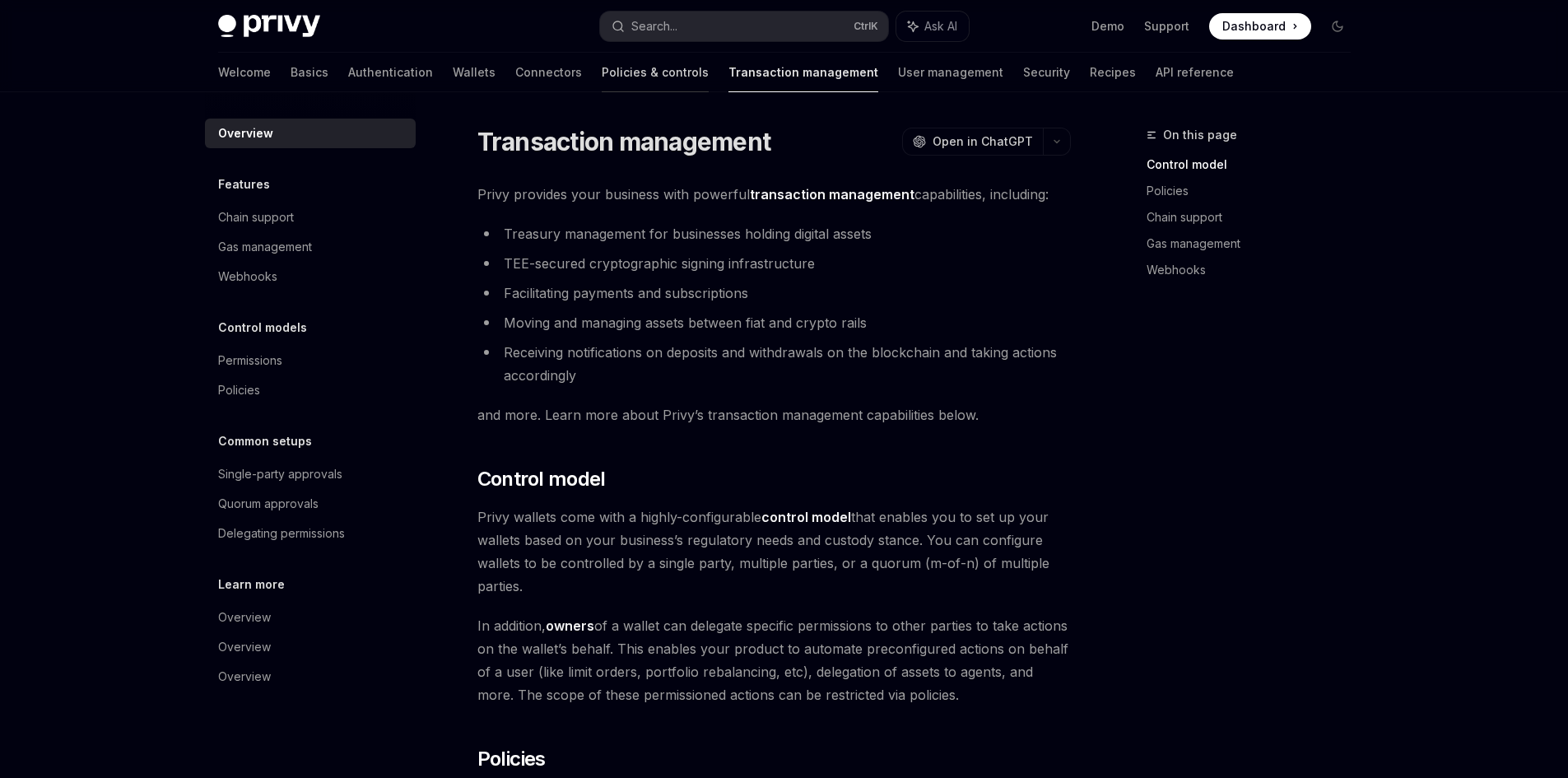
click at [602, 71] on link "Policies & controls" at bounding box center [655, 73] width 107 height 40
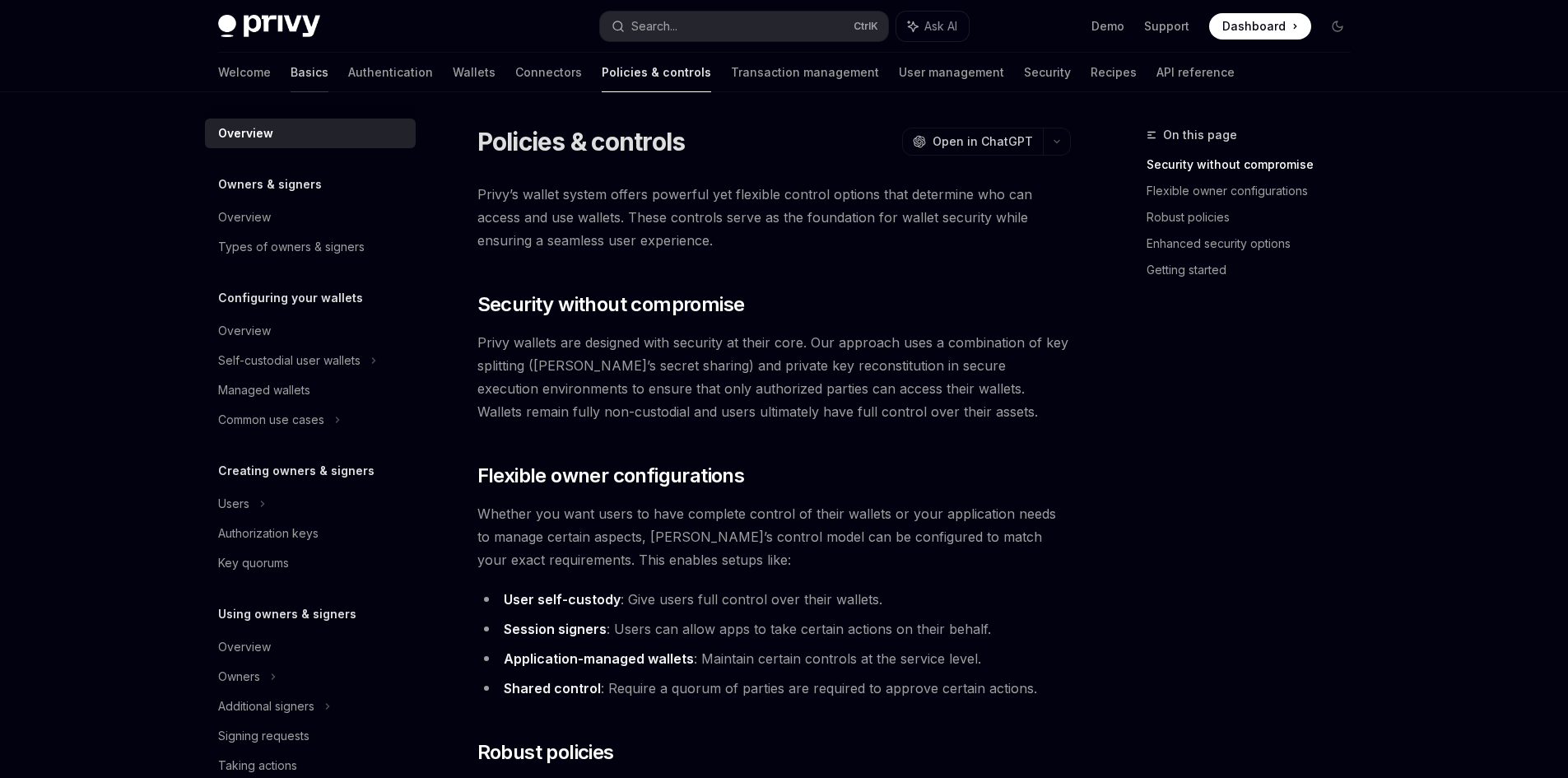
click at [291, 71] on link "Basics" at bounding box center [310, 73] width 38 height 40
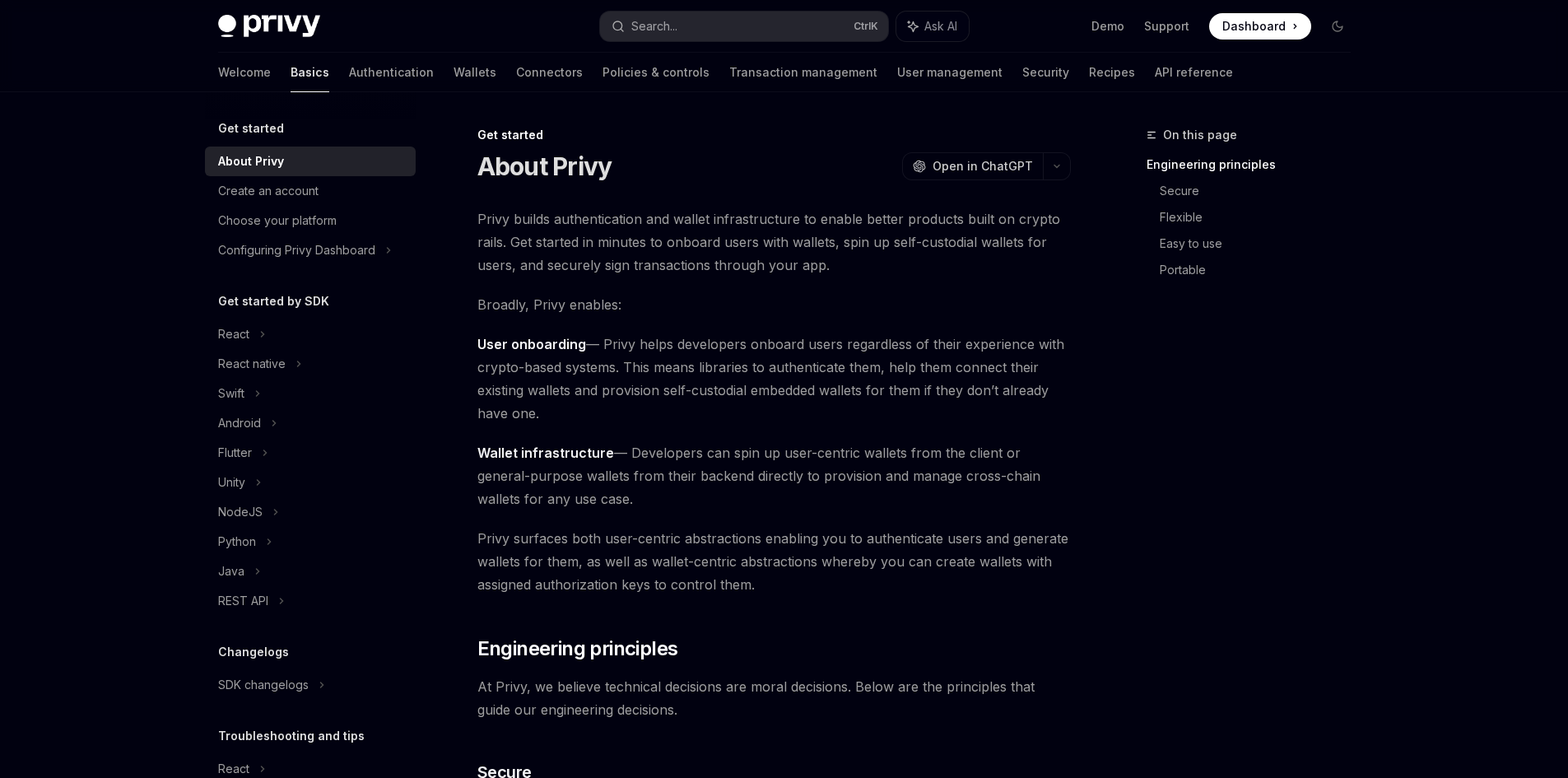
click at [253, 23] on img at bounding box center [268, 27] width 102 height 23
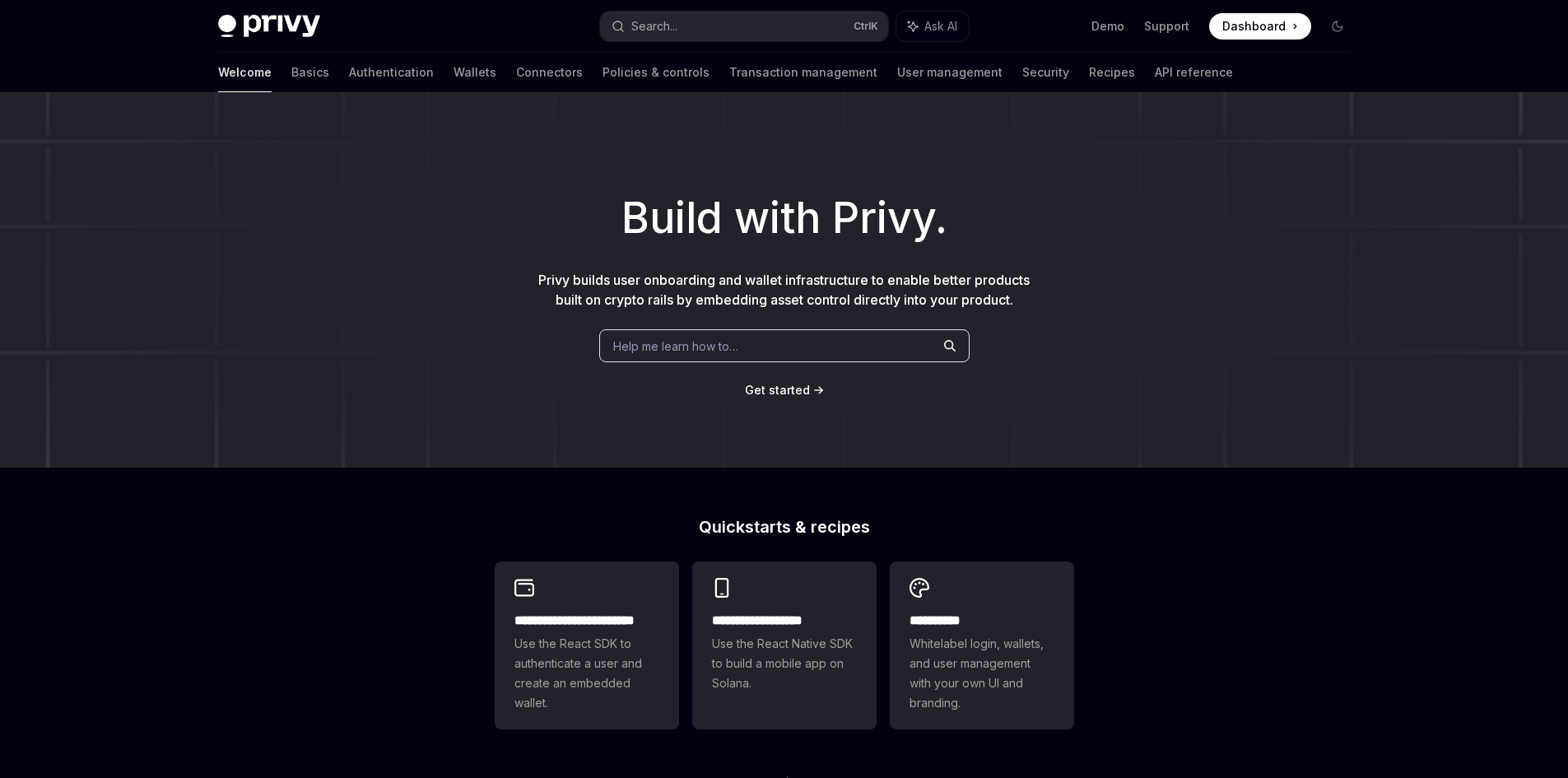
click at [257, 33] on img at bounding box center [268, 27] width 102 height 23
click at [246, 12] on div "Privy Docs home page Search... Ctrl K Ask AI Demo Support Dashboard Dashboard S…" at bounding box center [784, 27] width 1133 height 53
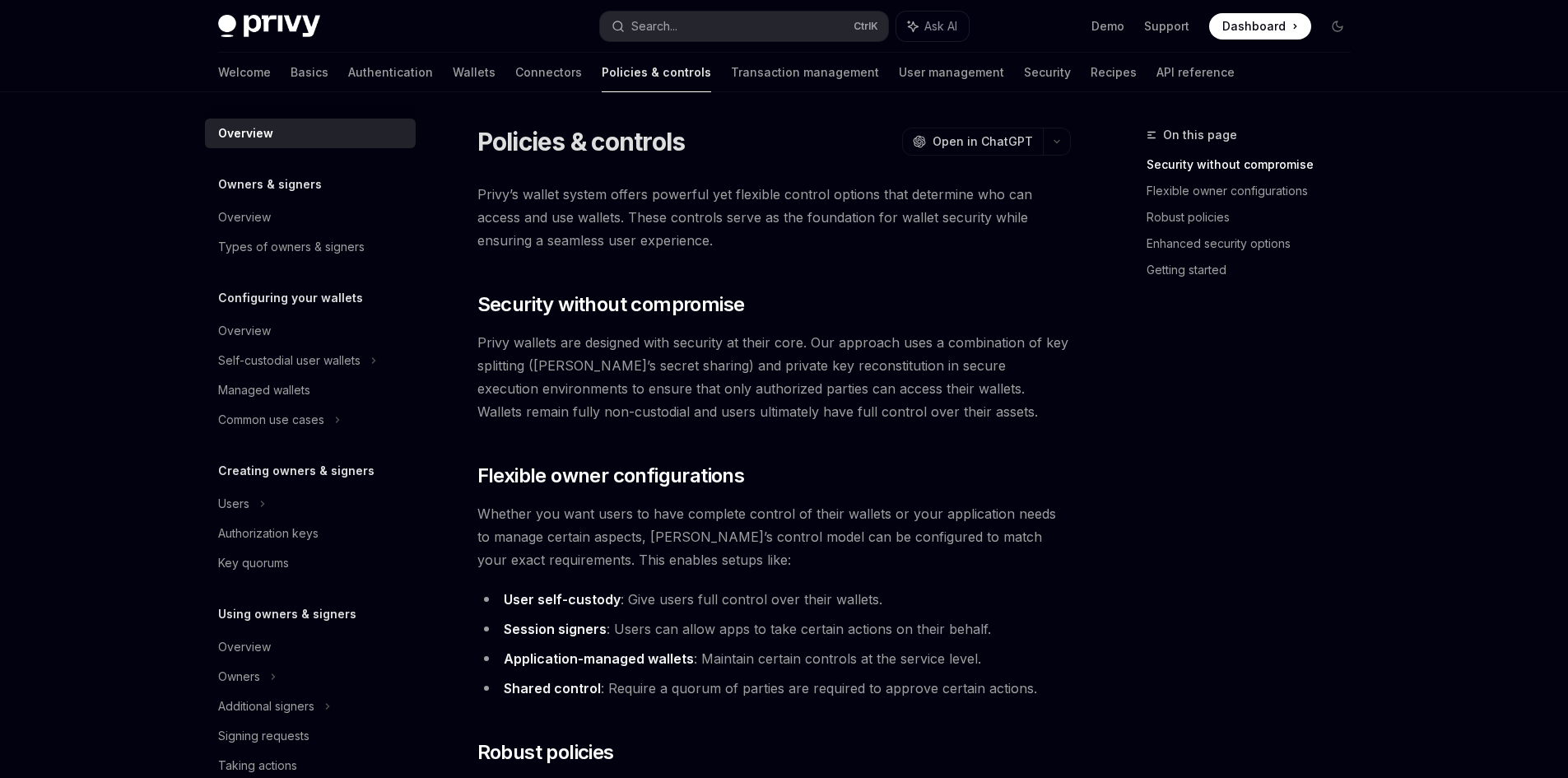
drag, startPoint x: 493, startPoint y: 103, endPoint x: 505, endPoint y: 104, distance: 12.0
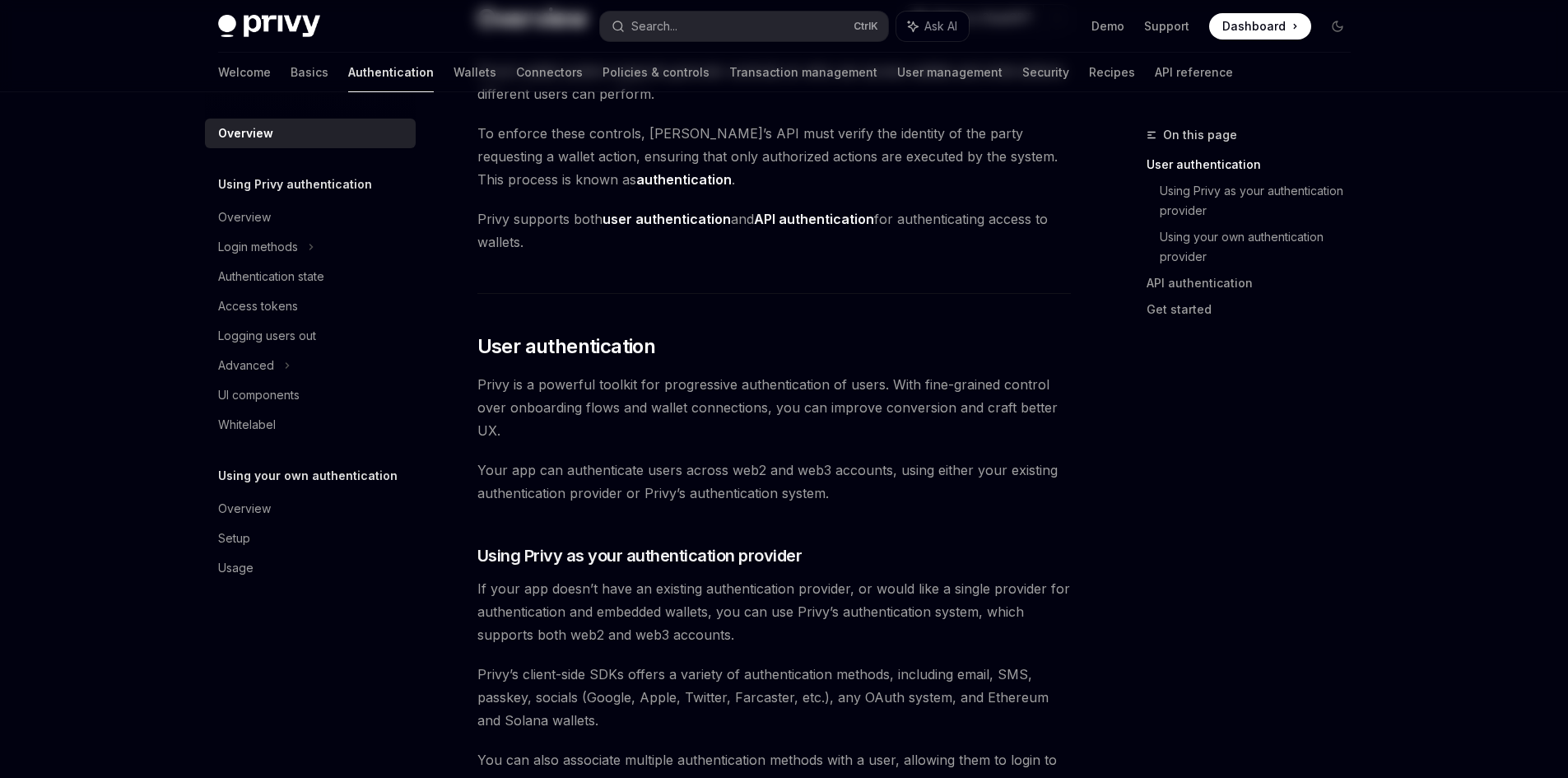
scroll to position [20, 0]
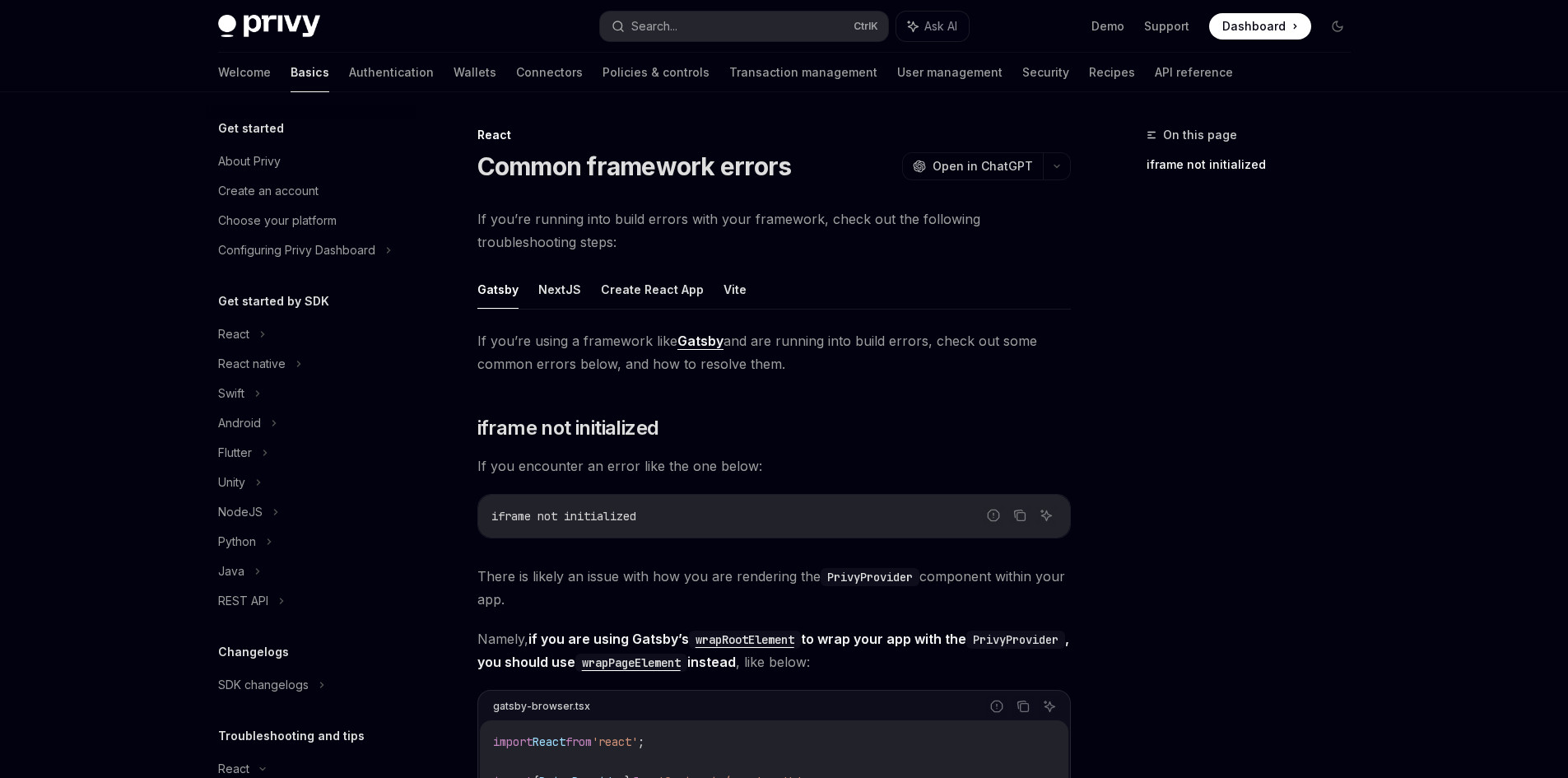
scroll to position [246, 0]
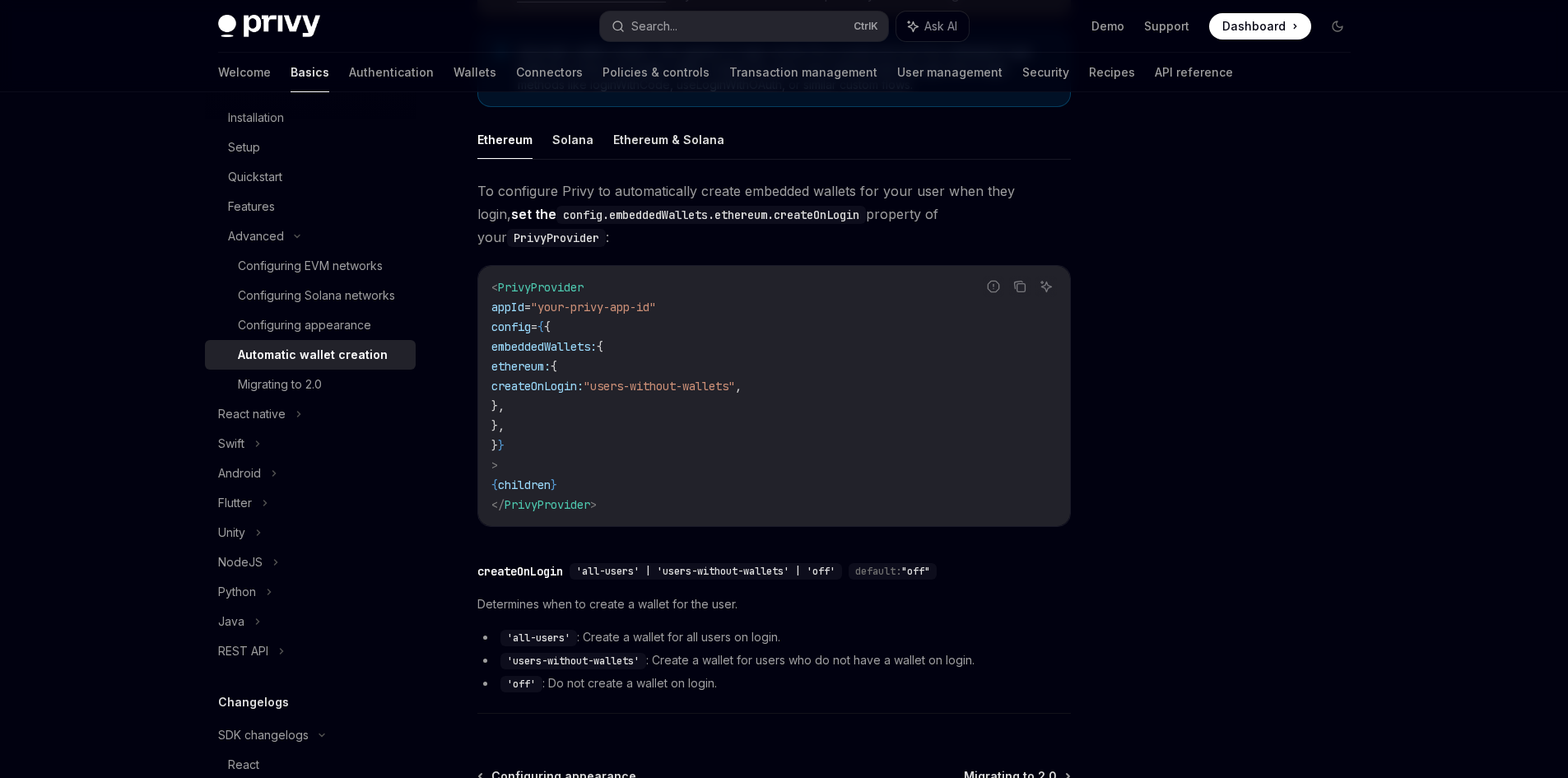
drag, startPoint x: 500, startPoint y: 100, endPoint x: 485, endPoint y: 108, distance: 17.0
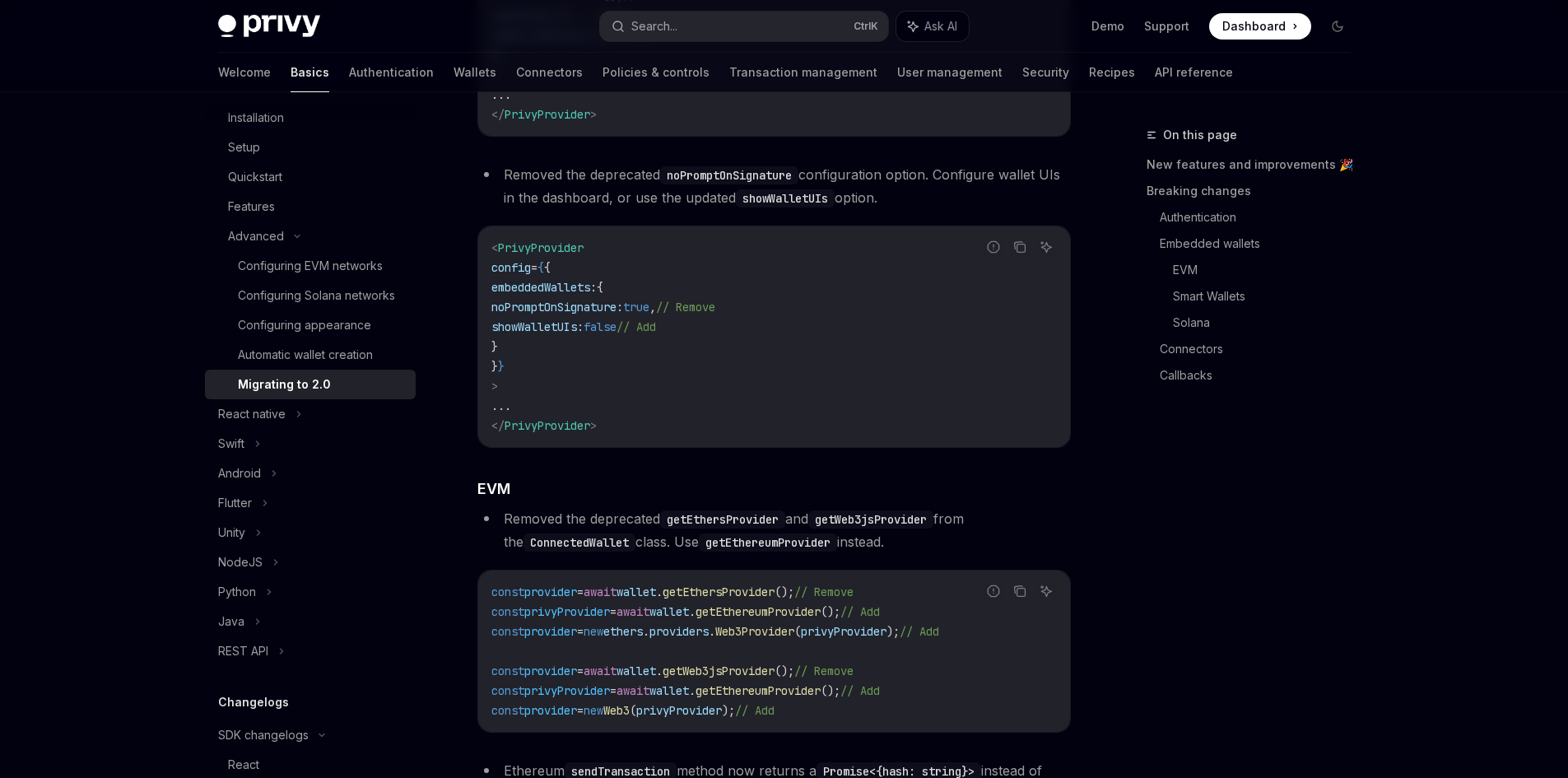
drag, startPoint x: 549, startPoint y: 99, endPoint x: 541, endPoint y: 101, distance: 8.2
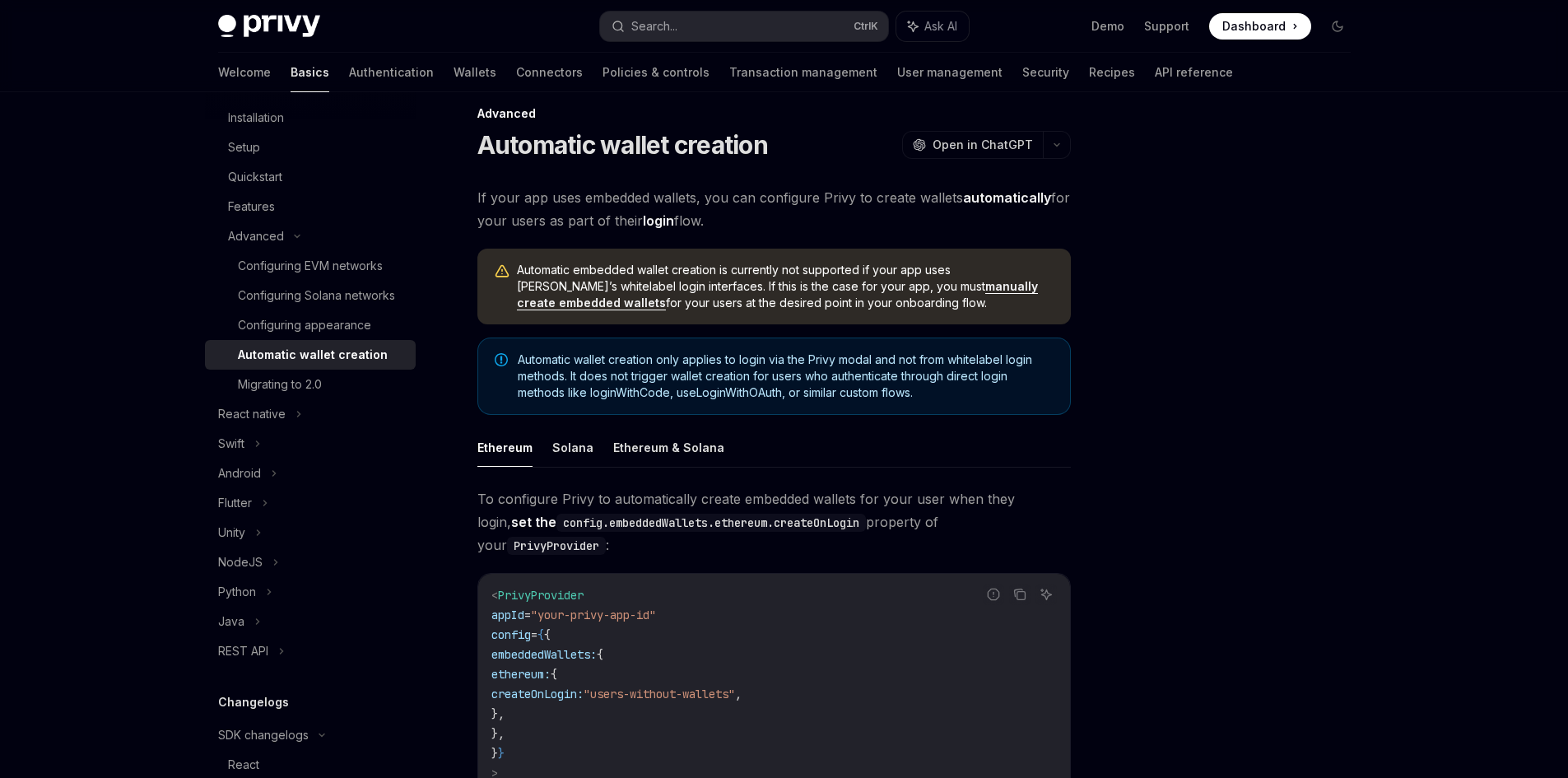
scroll to position [4, 0]
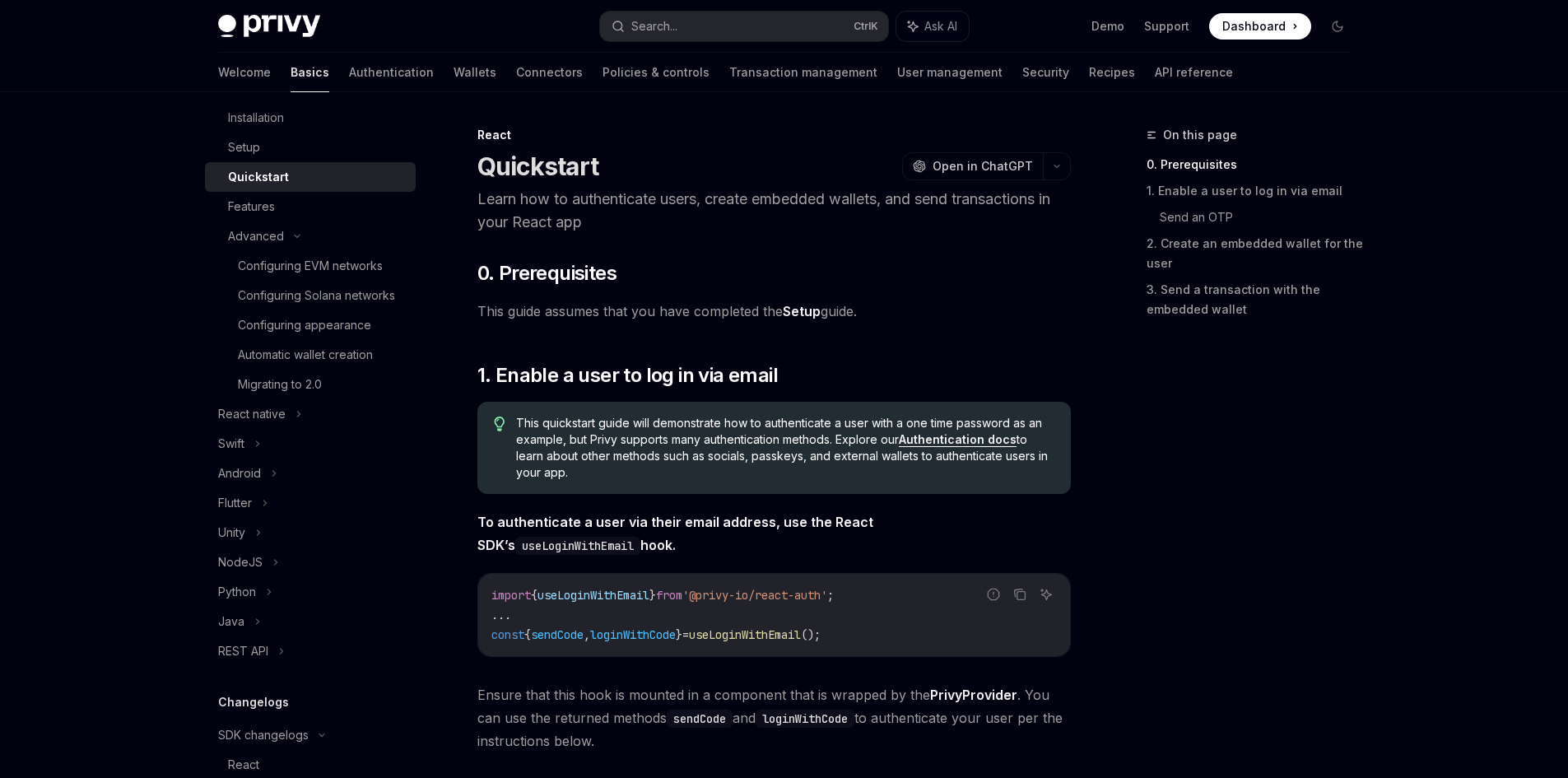
type textarea "*"
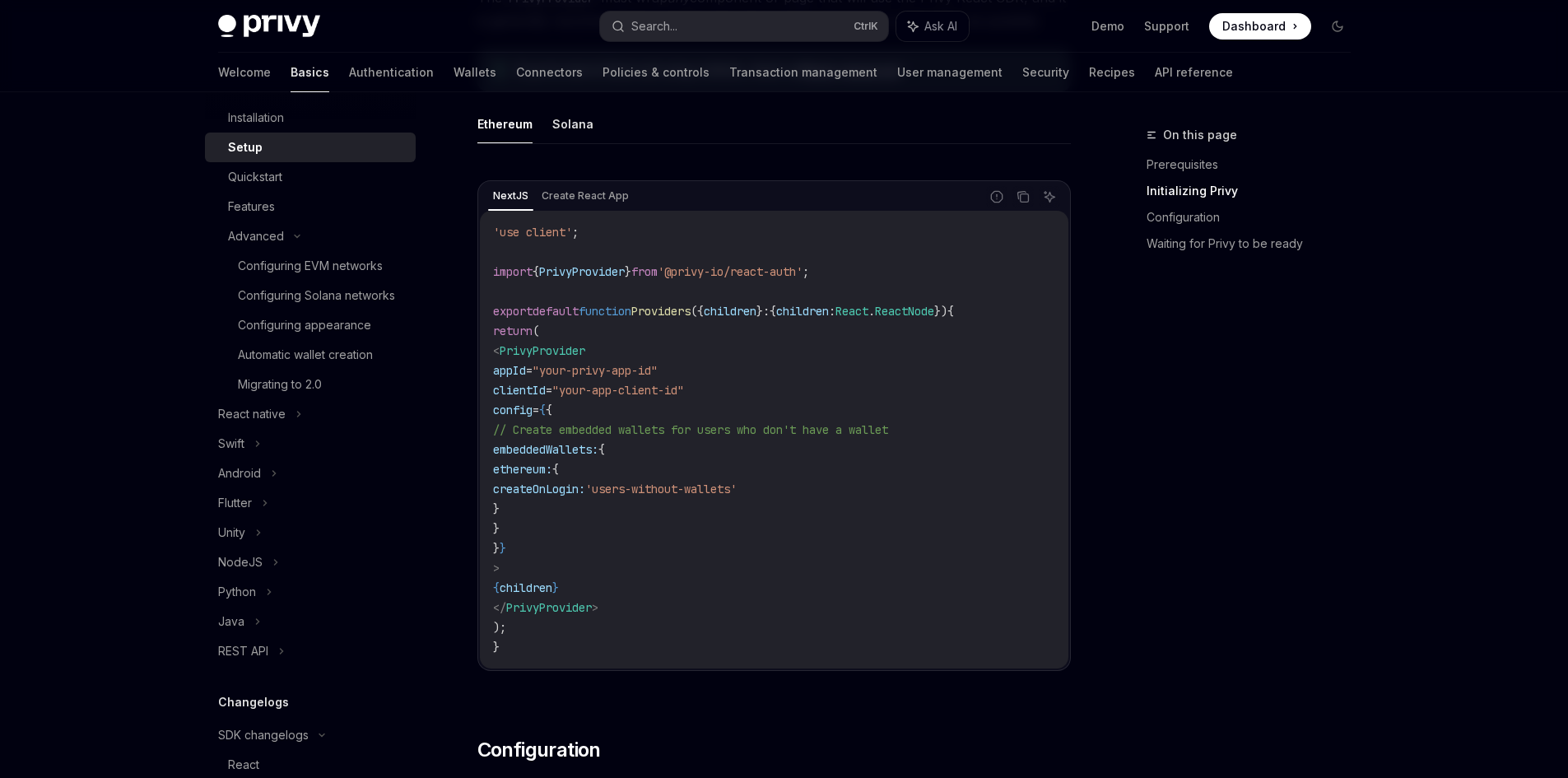
scroll to position [494, 0]
